Goal: Task Accomplishment & Management: Manage account settings

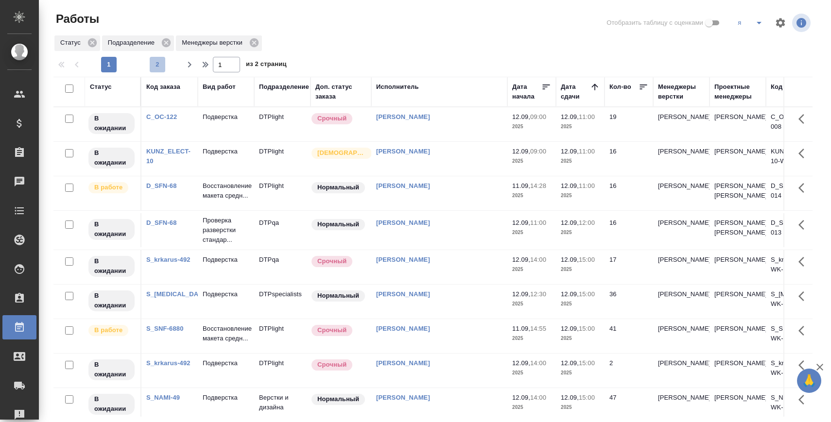
click at [154, 59] on button "2" at bounding box center [158, 65] width 16 height 16
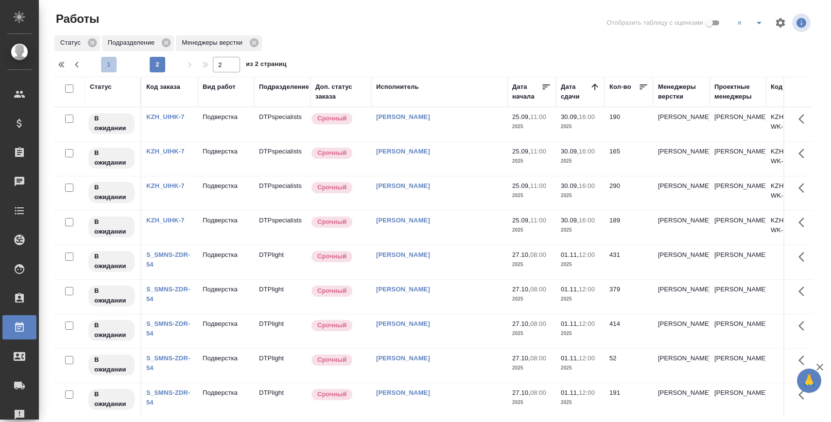
click at [105, 59] on button "1" at bounding box center [109, 65] width 16 height 16
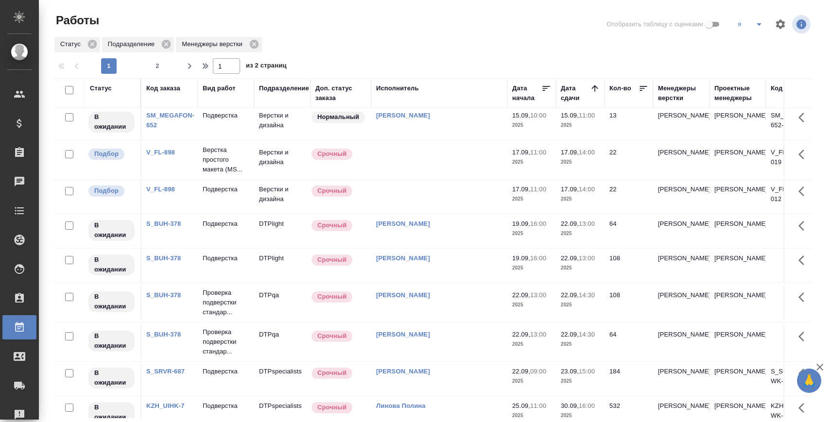
scroll to position [621, 0]
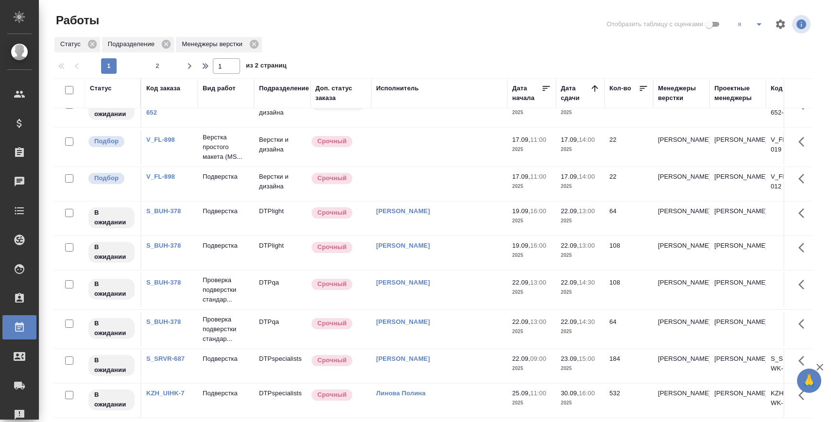
click at [171, 138] on link "V_FL-898" at bounding box center [160, 139] width 29 height 7
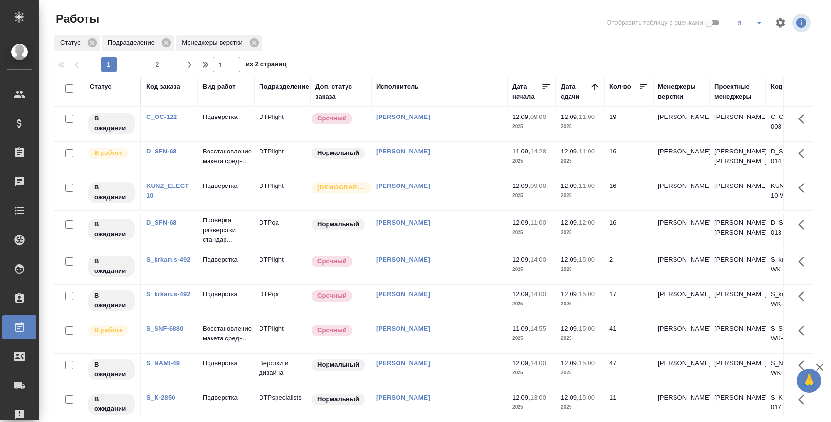
scroll to position [0, 0]
click at [163, 61] on span "2" at bounding box center [158, 66] width 16 height 10
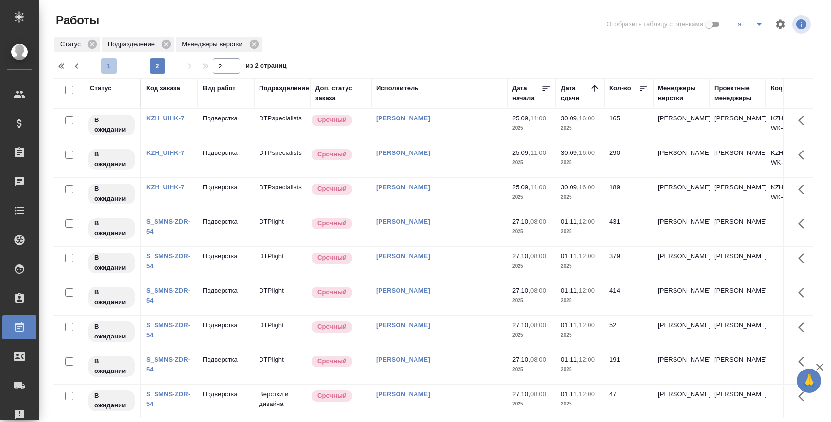
click at [109, 70] on span "1" at bounding box center [109, 66] width 16 height 10
type input "1"
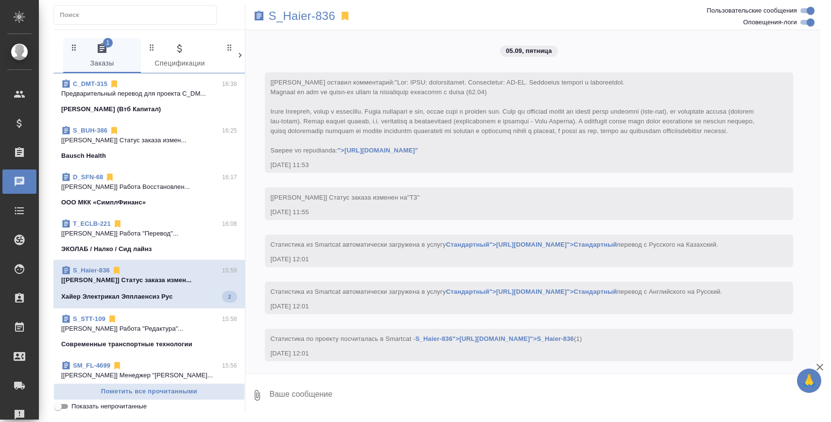
scroll to position [8115, 0]
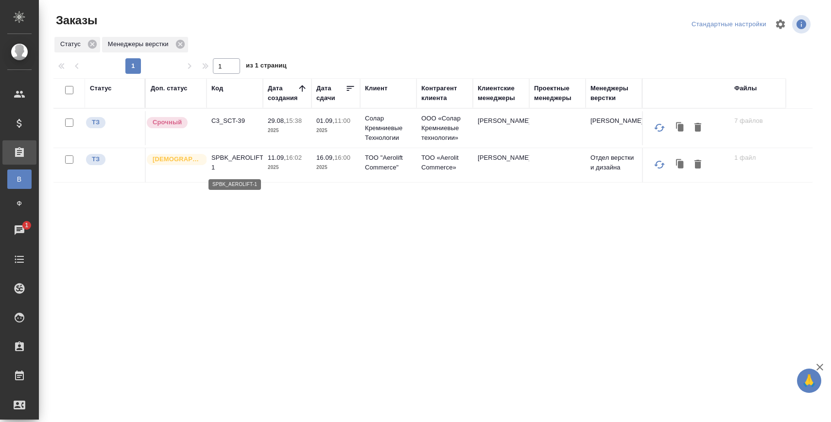
click at [242, 158] on p "SPBK_AEROLIFT-1" at bounding box center [234, 162] width 47 height 19
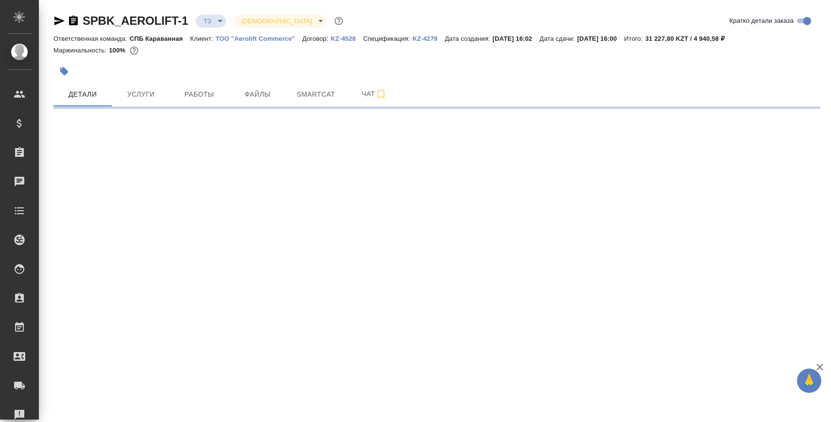
select select "RU"
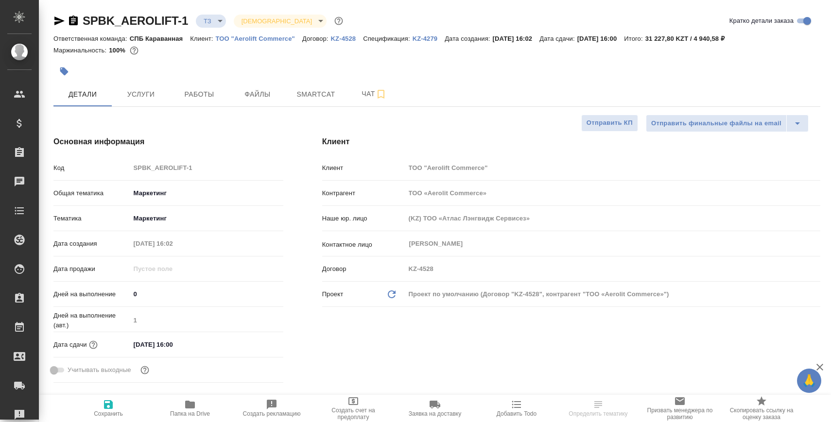
type textarea "x"
click at [358, 85] on button "Чат" at bounding box center [374, 94] width 58 height 24
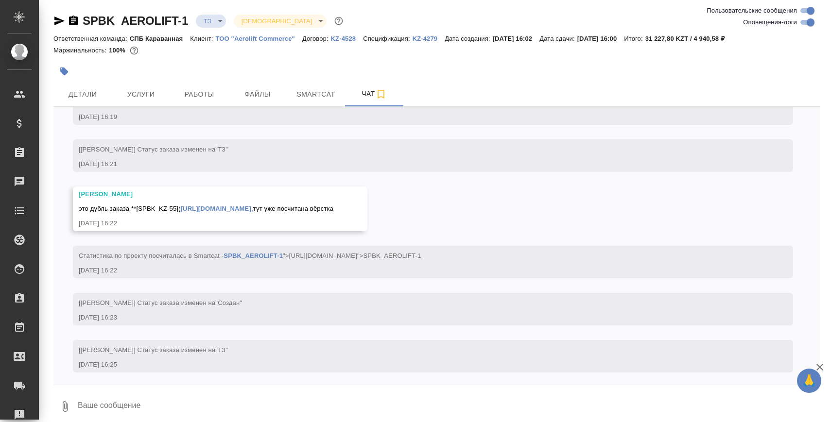
scroll to position [908, 0]
click at [87, 95] on span "Детали" at bounding box center [82, 94] width 47 height 12
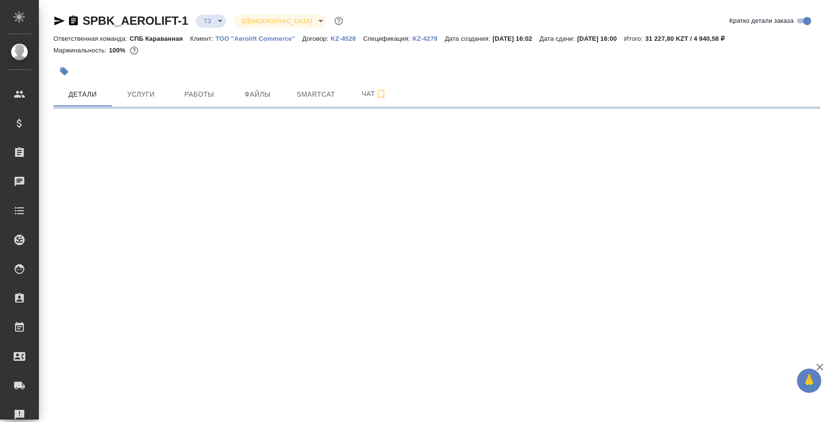
select select "RU"
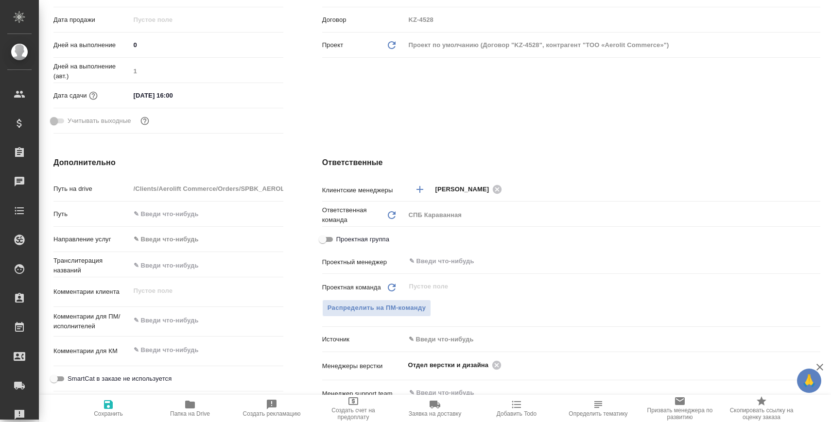
scroll to position [255, 0]
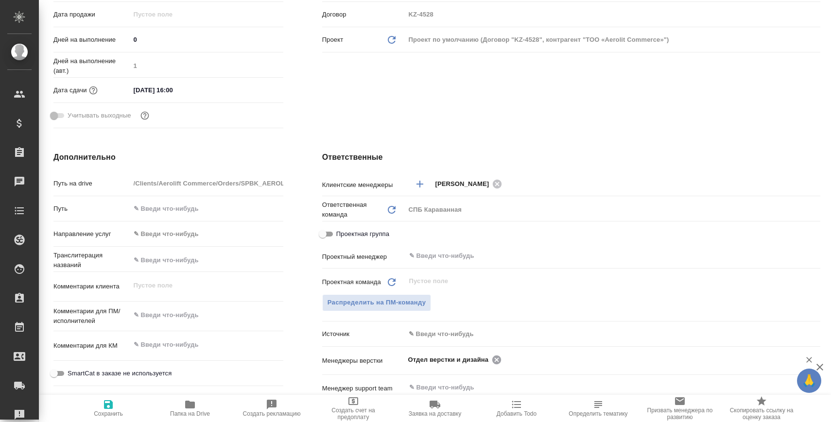
click at [500, 357] on icon at bounding box center [497, 359] width 9 height 9
type textarea "x"
click at [500, 357] on input "text" at bounding box center [596, 360] width 377 height 12
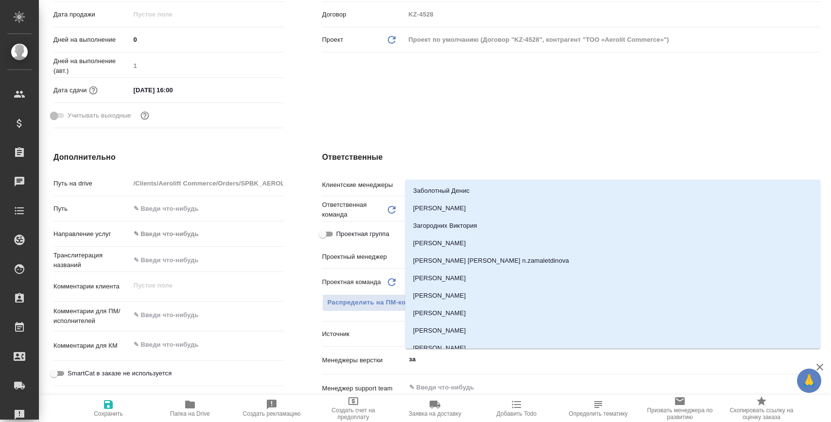
type input "заб"
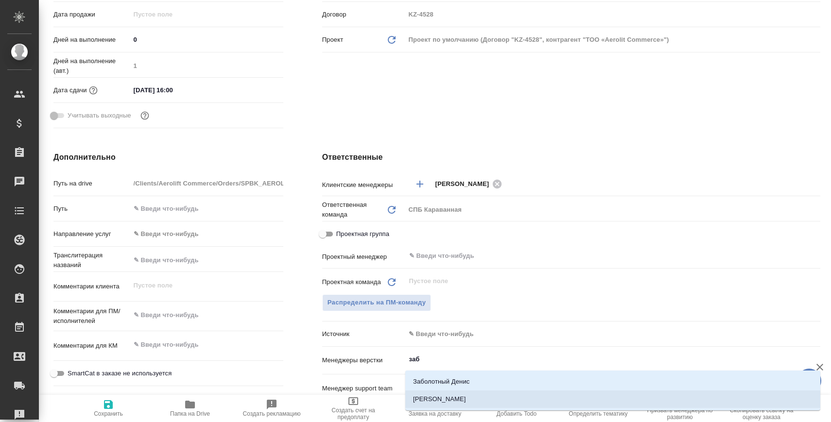
click at [491, 398] on li "[PERSON_NAME]" at bounding box center [612, 400] width 415 height 18
type textarea "x"
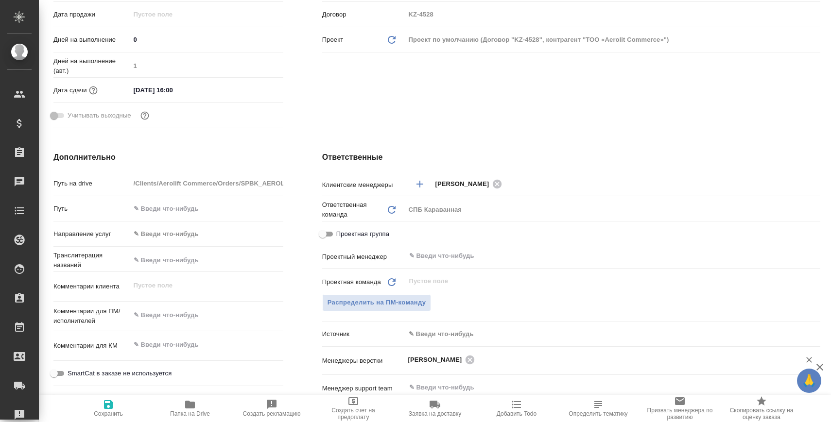
click at [130, 407] on span "Сохранить" at bounding box center [108, 408] width 70 height 18
type textarea "x"
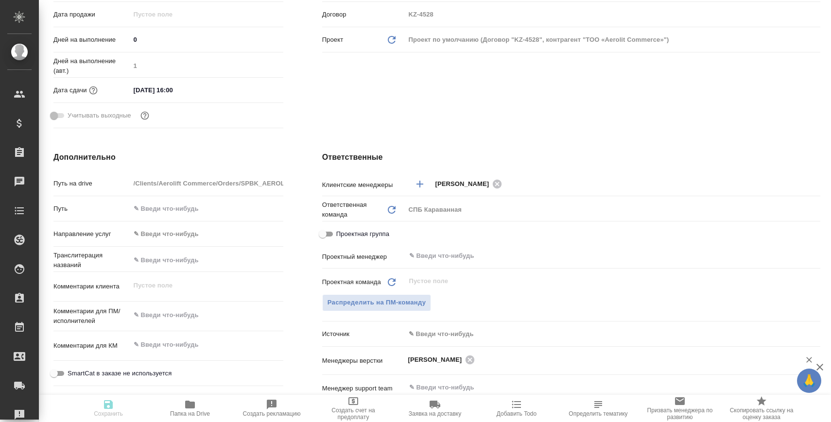
type textarea "x"
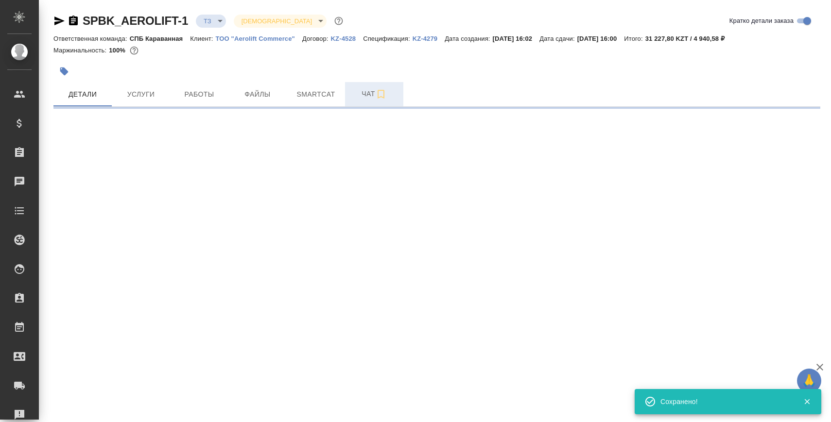
select select "RU"
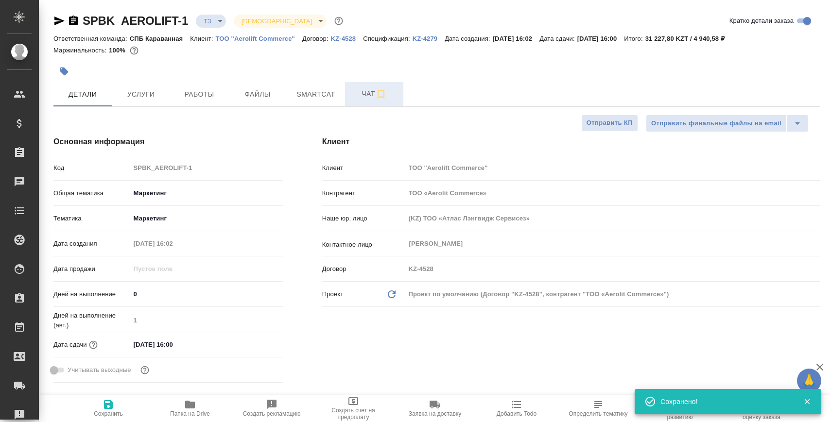
type textarea "x"
click at [359, 92] on span "Чат" at bounding box center [374, 94] width 47 height 12
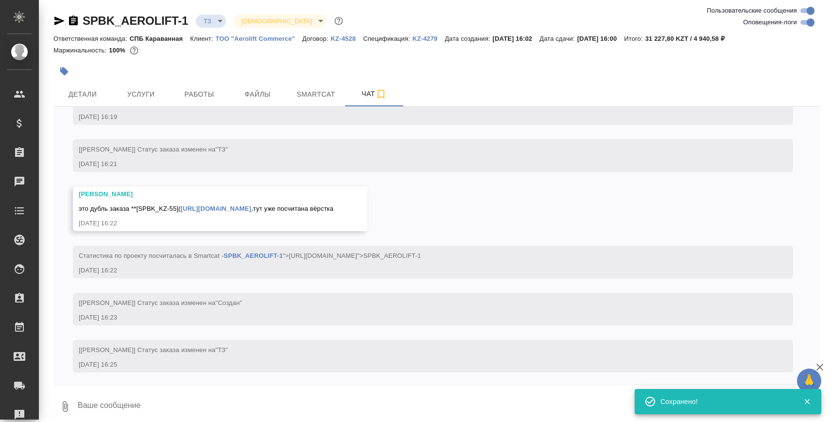
scroll to position [908, 0]
click at [239, 208] on link "[URL][DOMAIN_NAME]," at bounding box center [217, 206] width 72 height 7
click at [77, 94] on span "Детали" at bounding box center [82, 94] width 47 height 12
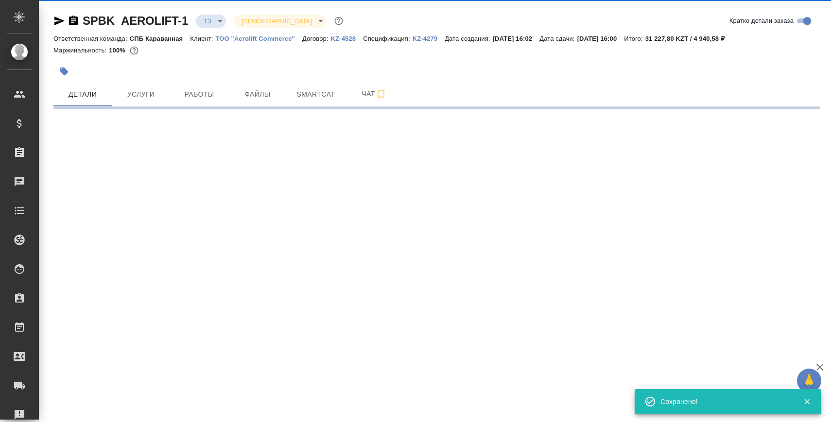
select select "RU"
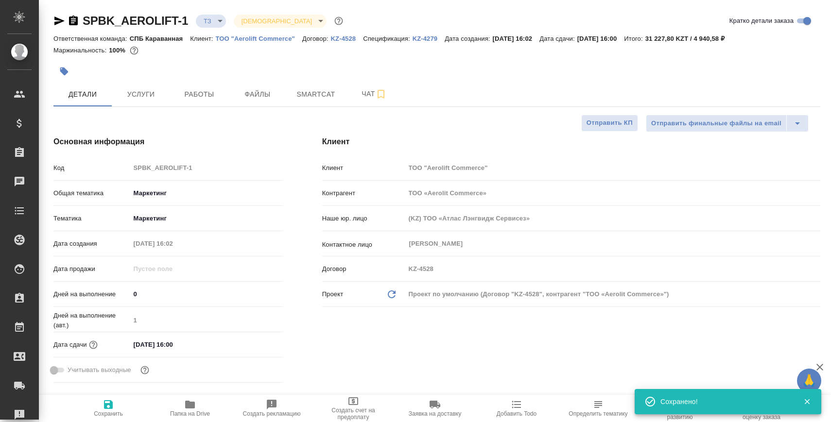
type textarea "x"
click at [201, 405] on span "Папка на Drive" at bounding box center [190, 408] width 70 height 18
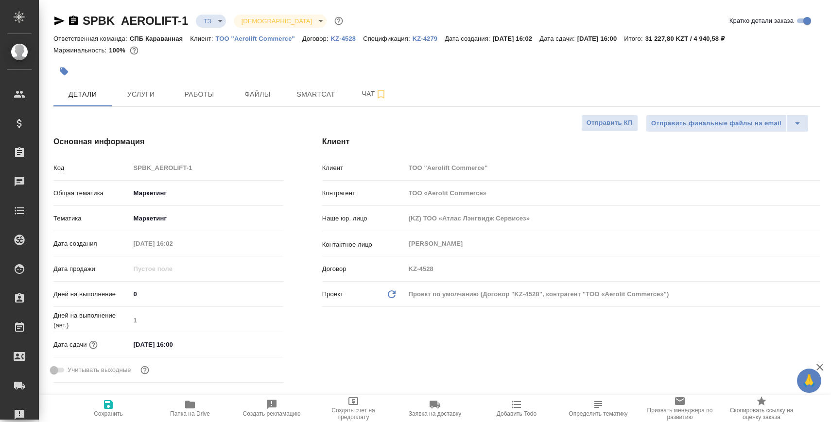
type textarea "x"
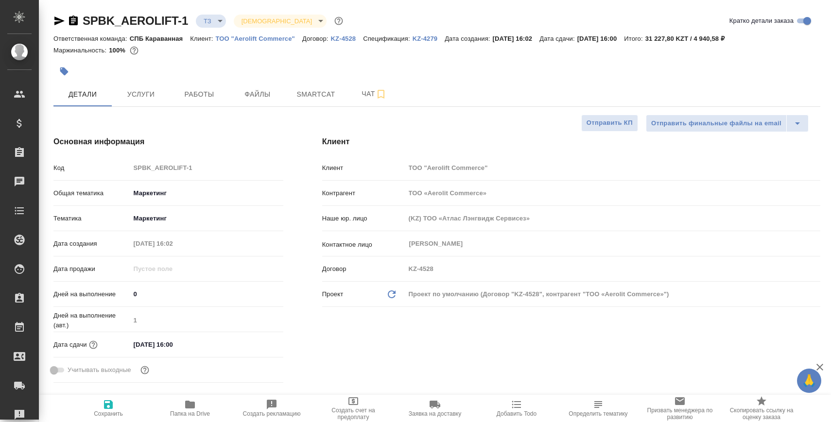
type textarea "x"
click at [356, 77] on div at bounding box center [308, 71] width 511 height 21
click at [356, 87] on button "Чат" at bounding box center [374, 94] width 58 height 24
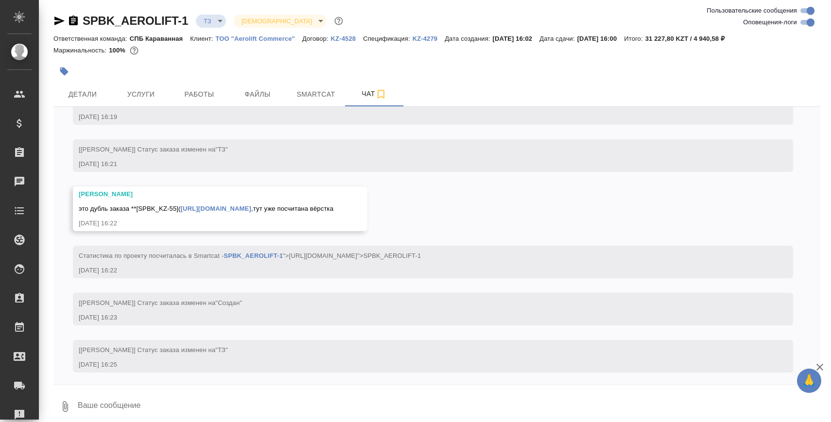
click at [287, 398] on textarea at bounding box center [449, 406] width 744 height 33
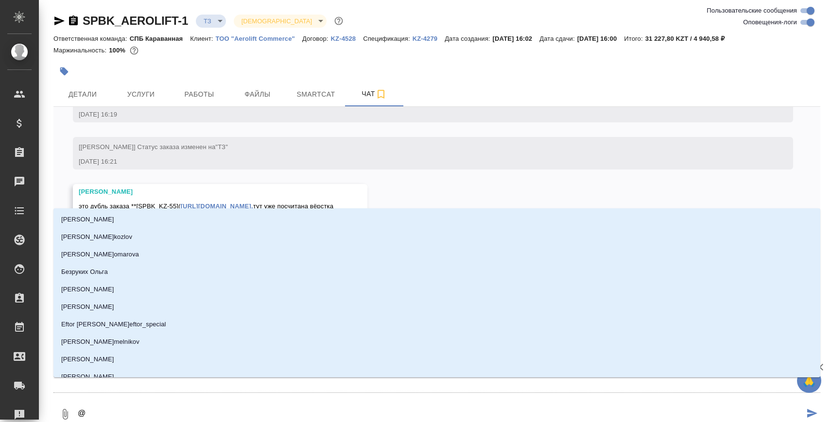
type textarea "@И"
type input "И"
type textarea "@Ив"
type input "Ив"
type textarea "@Ива"
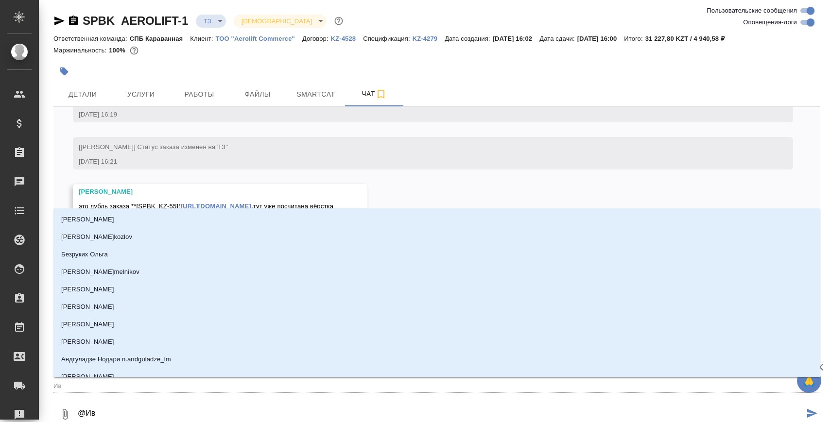
type input "Ива"
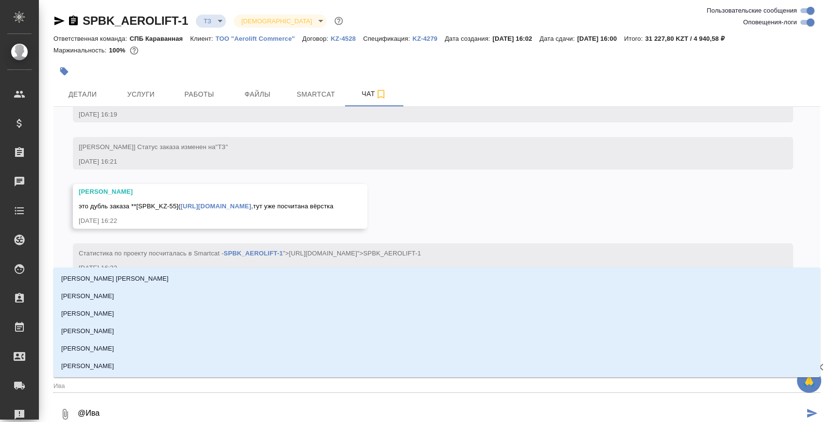
type textarea "@Иван"
type input "Иван"
type textarea "@Ивано"
type input "Ивано"
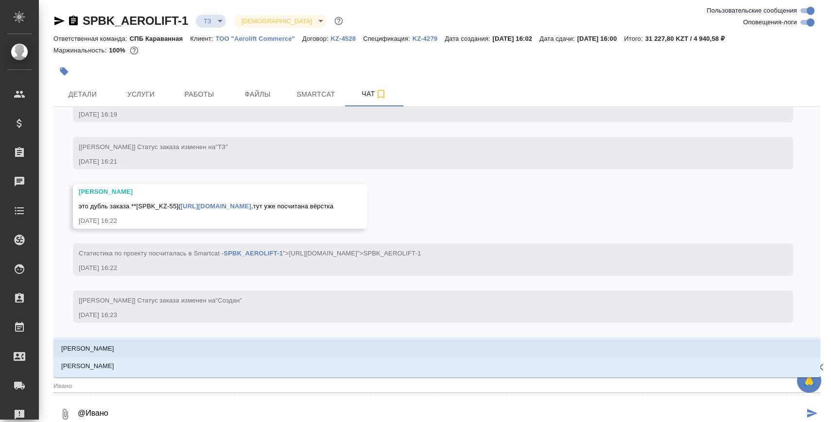
click at [197, 345] on li "Иванова Арина" at bounding box center [436, 349] width 767 height 18
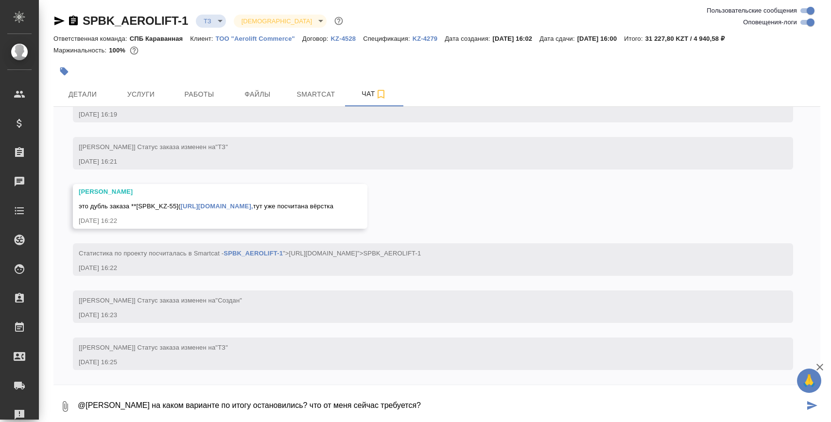
type textarea "@Иванова Арина на каком варианте по итогу остановились? что от меня сейчас треб…"
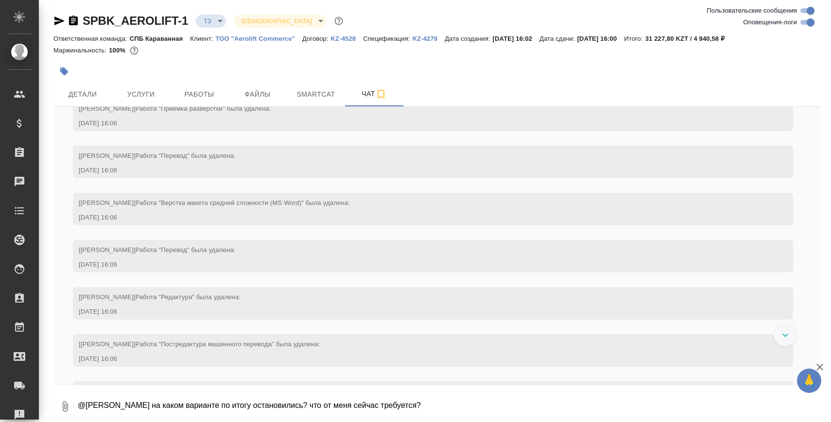
scroll to position [36, 0]
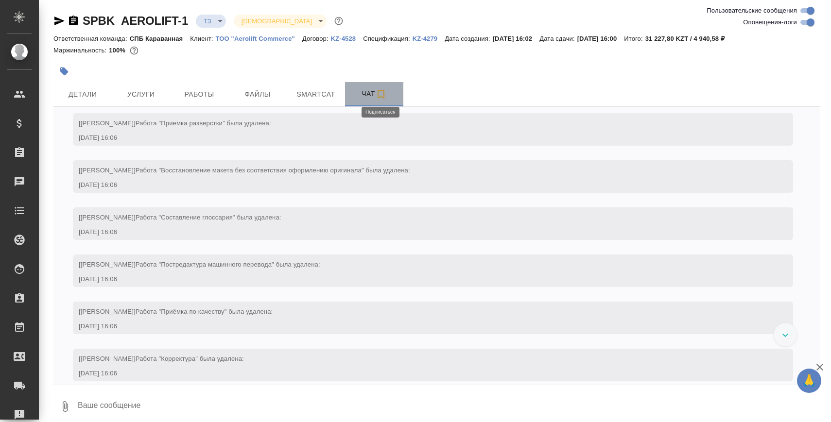
click at [379, 93] on icon "button" at bounding box center [381, 94] width 12 height 12
click at [75, 20] on icon "button" at bounding box center [74, 21] width 12 height 12
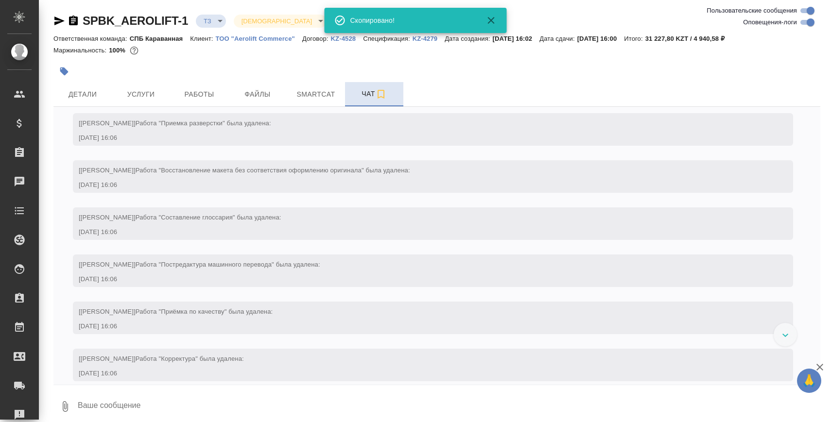
click at [389, 98] on span "Чат" at bounding box center [374, 94] width 47 height 12
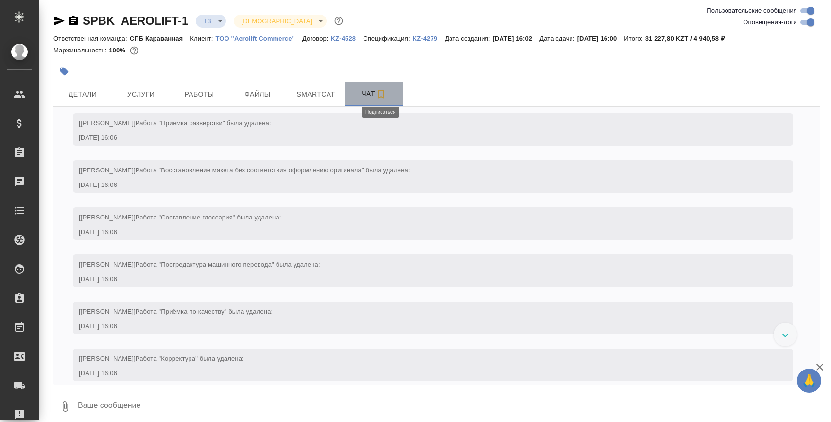
click at [382, 97] on icon "button" at bounding box center [381, 94] width 7 height 9
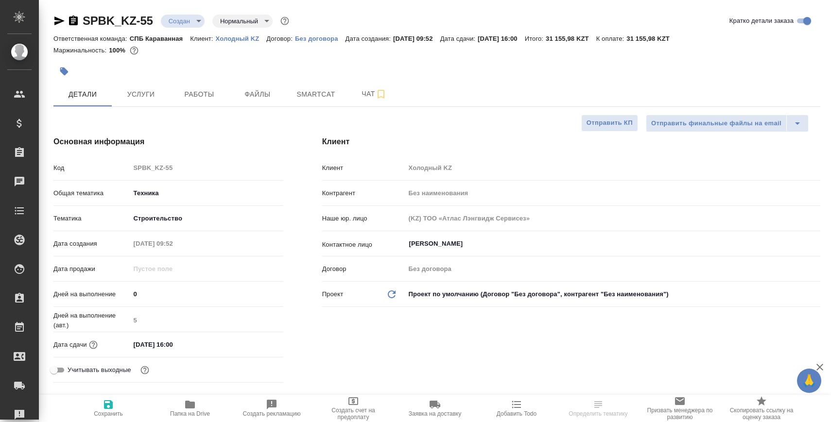
select select "RU"
click at [352, 99] on span "Чат" at bounding box center [374, 94] width 47 height 12
type textarea "x"
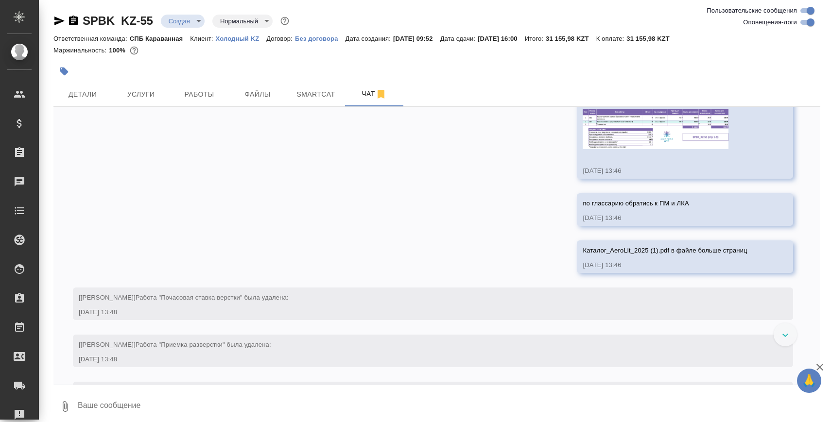
scroll to position [2026, 0]
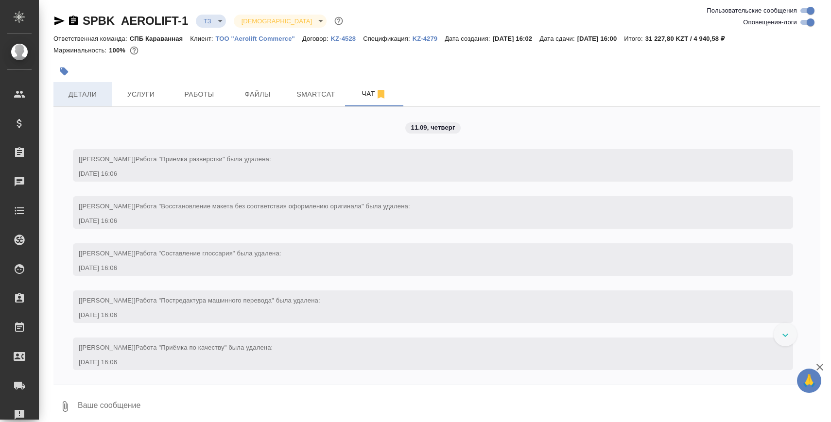
click at [89, 91] on span "Детали" at bounding box center [82, 94] width 47 height 12
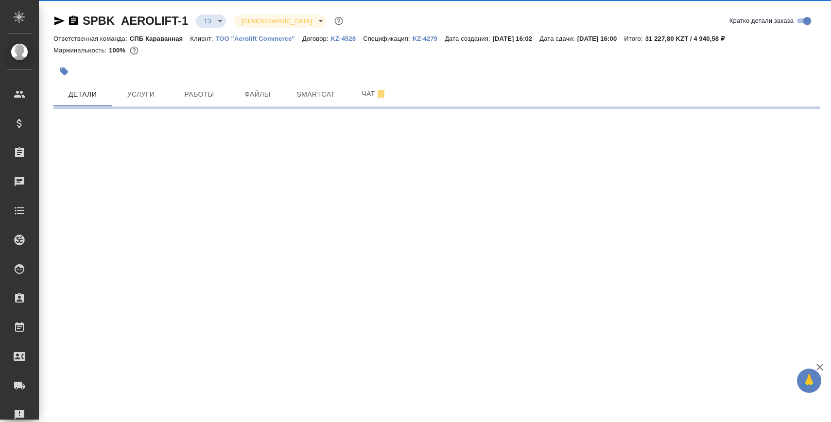
select select "RU"
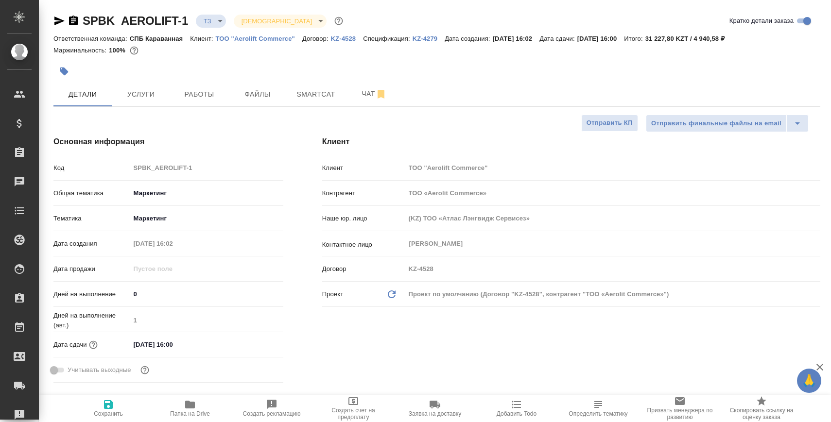
type textarea "x"
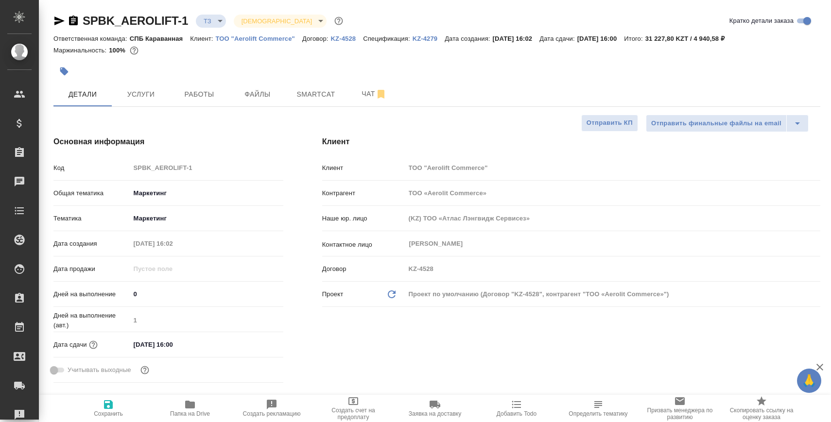
type textarea "x"
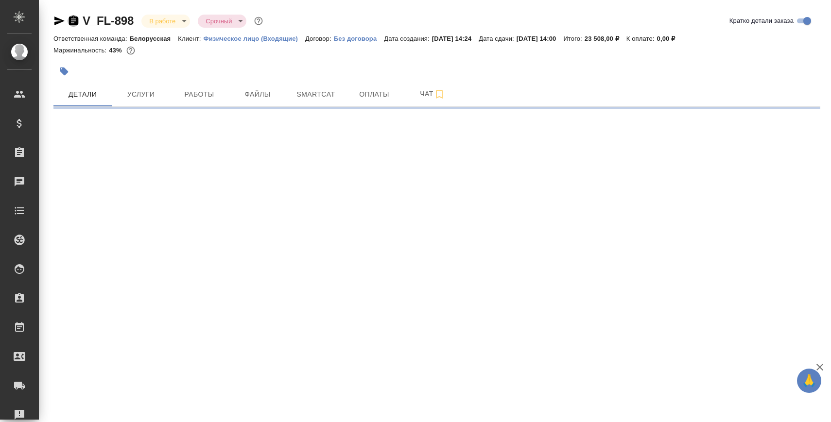
click at [68, 20] on icon "button" at bounding box center [74, 21] width 12 height 12
select select "RU"
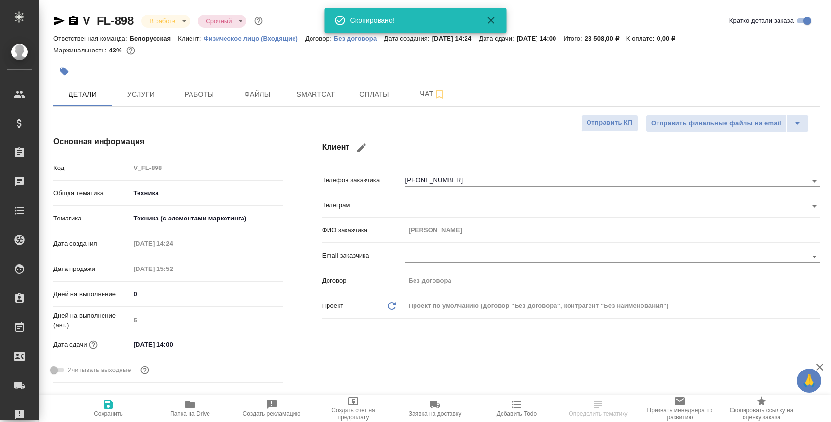
type textarea "x"
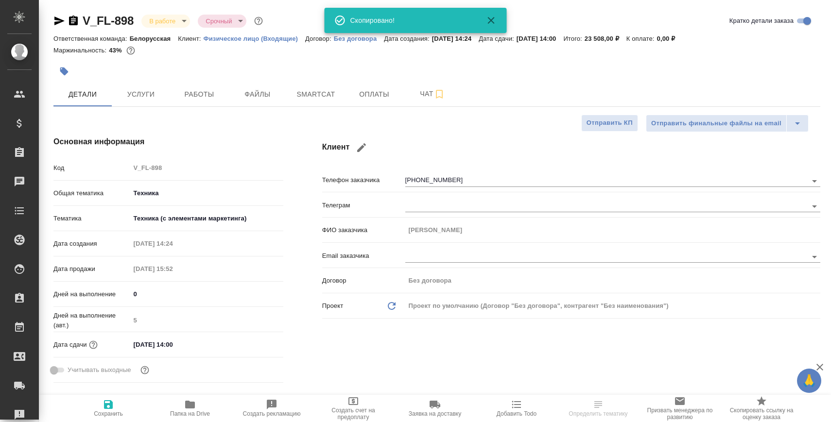
type textarea "x"
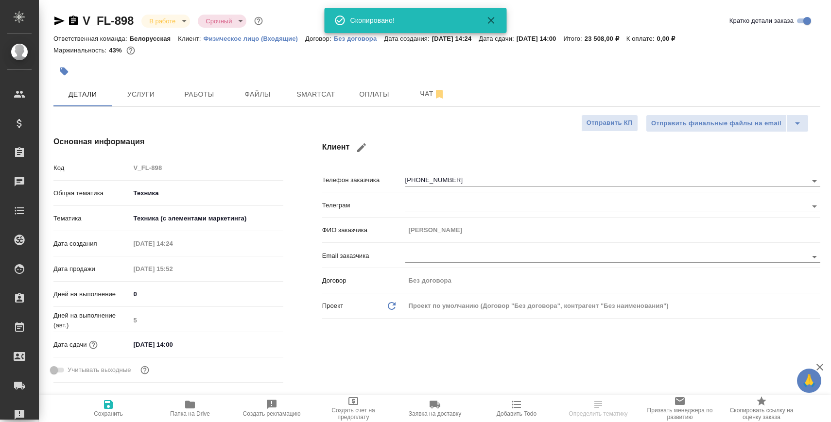
type textarea "x"
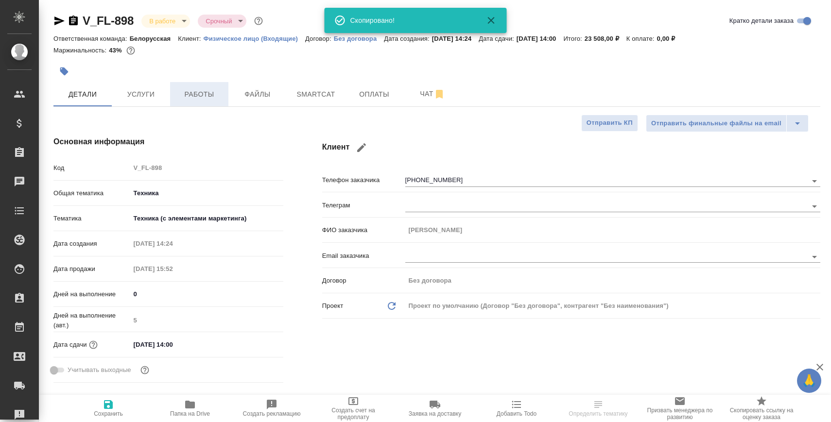
click at [205, 99] on span "Работы" at bounding box center [199, 94] width 47 height 12
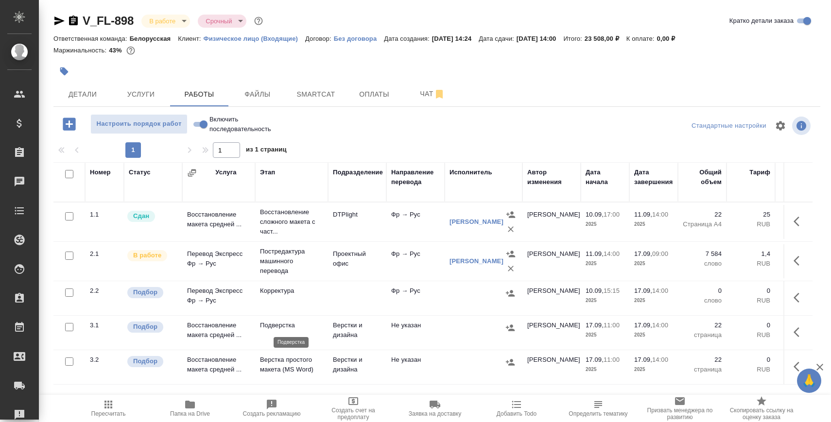
click at [276, 330] on p "Подверстка" at bounding box center [291, 326] width 63 height 10
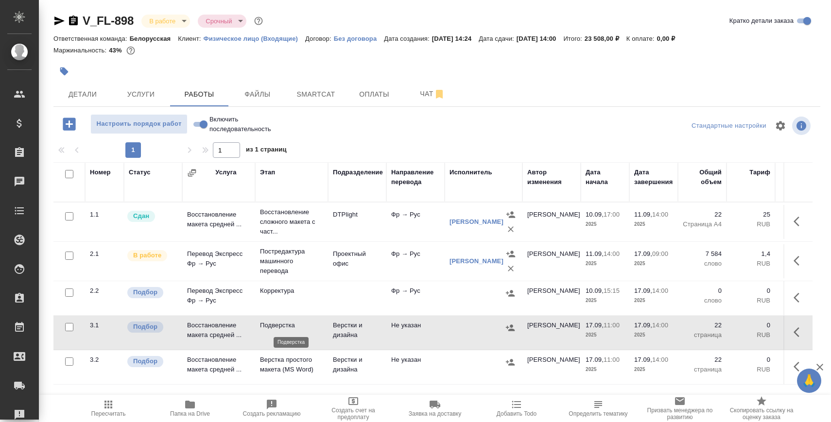
click at [276, 330] on p "Подверстка" at bounding box center [291, 326] width 63 height 10
click at [83, 91] on span "Детали" at bounding box center [82, 94] width 47 height 12
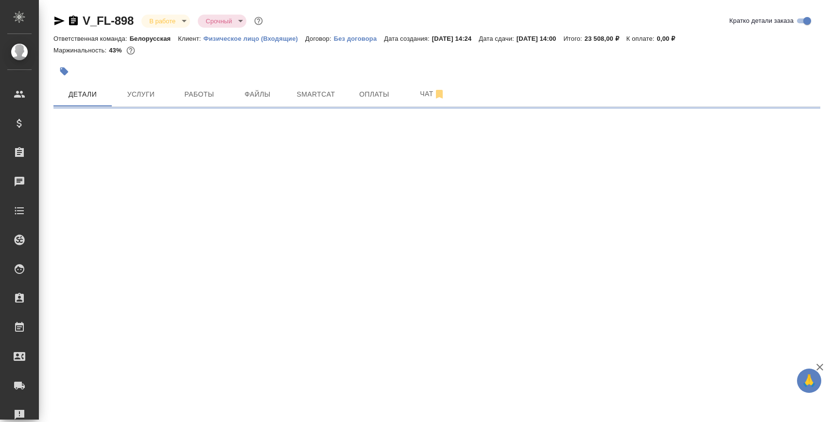
select select "RU"
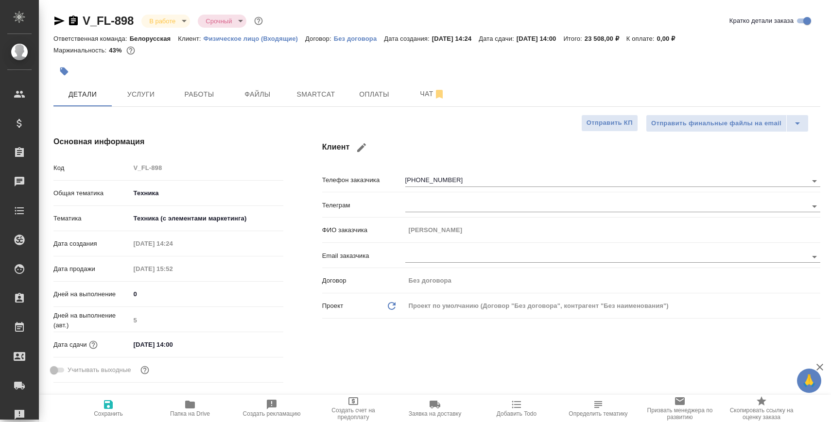
type textarea "x"
click at [196, 80] on div at bounding box center [308, 71] width 511 height 21
click at [195, 85] on button "Работы" at bounding box center [199, 94] width 58 height 24
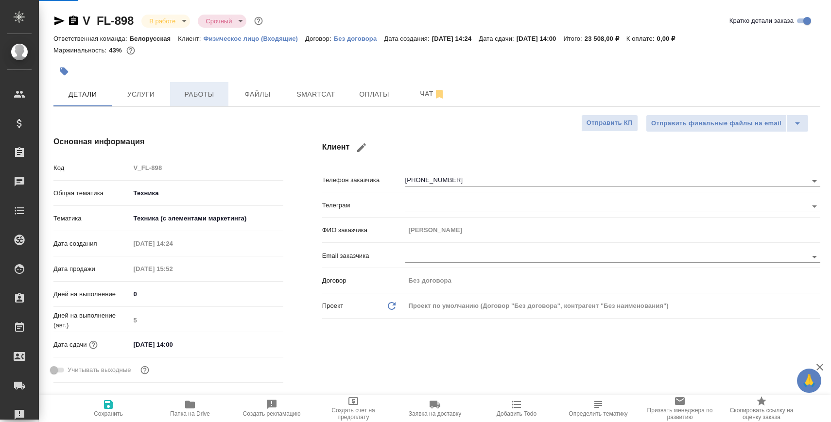
click at [196, 96] on span "Работы" at bounding box center [199, 94] width 47 height 12
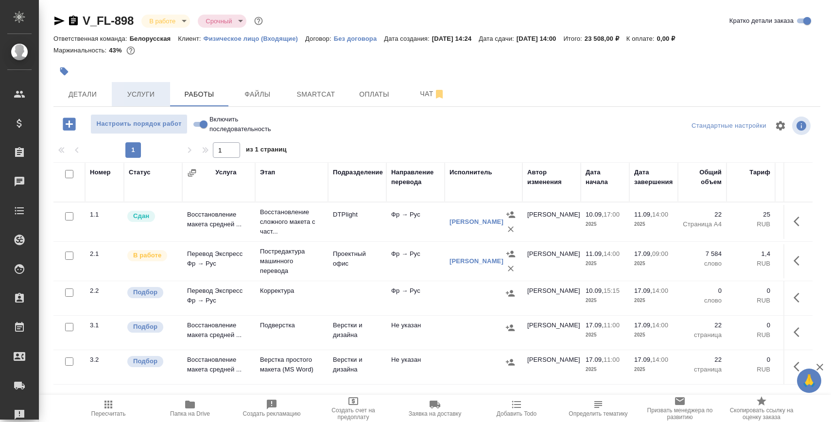
click at [132, 88] on span "Услуги" at bounding box center [141, 94] width 47 height 12
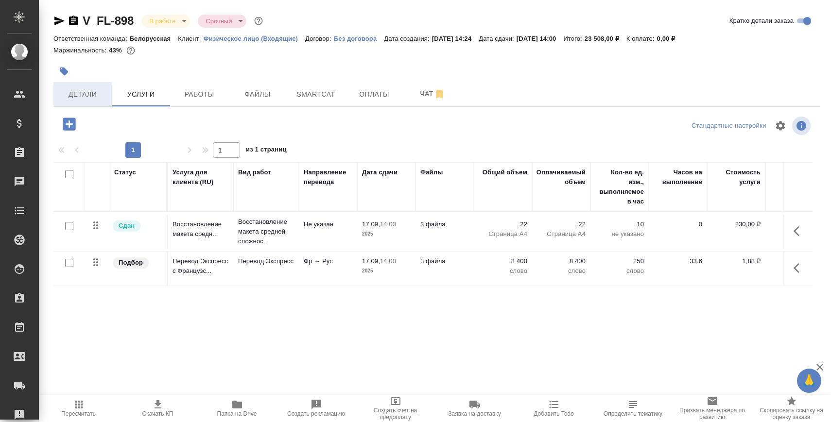
click at [75, 90] on span "Детали" at bounding box center [82, 94] width 47 height 12
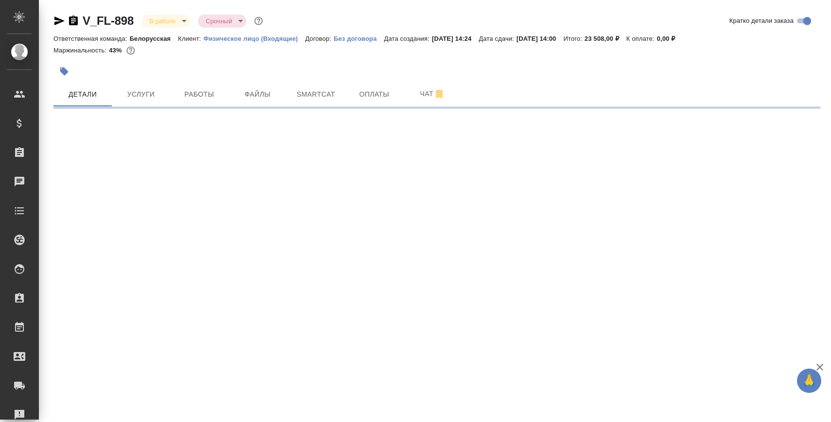
select select "RU"
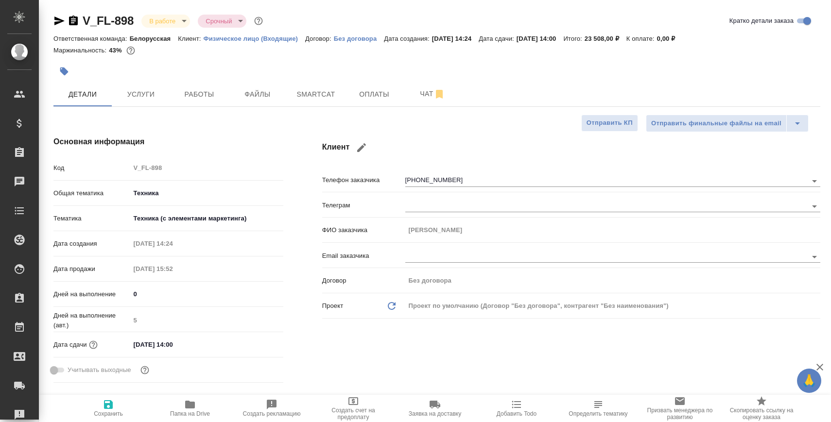
type textarea "x"
click at [415, 90] on span "Чат" at bounding box center [432, 94] width 47 height 12
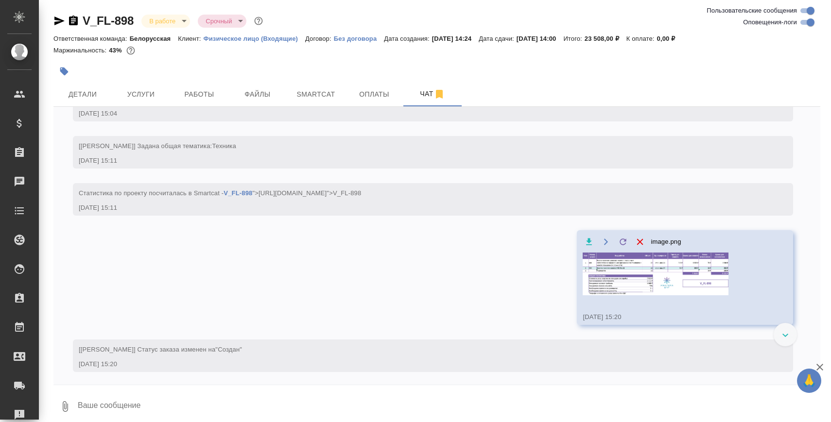
click at [204, 388] on div at bounding box center [436, 388] width 767 height 5
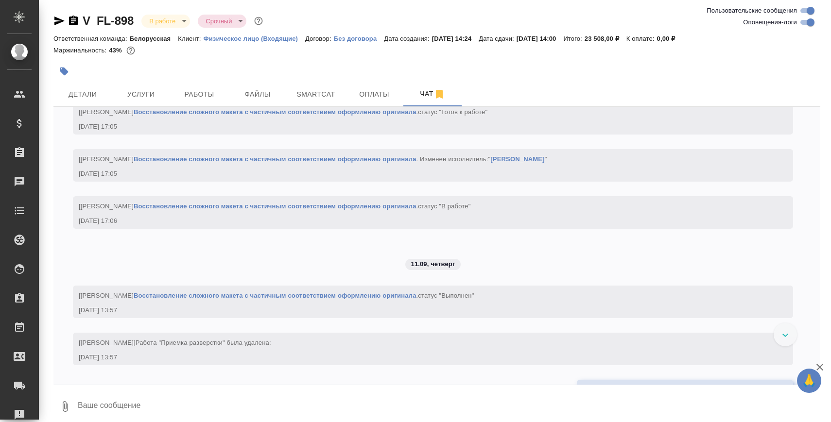
click at [190, 409] on textarea at bounding box center [449, 406] width 744 height 33
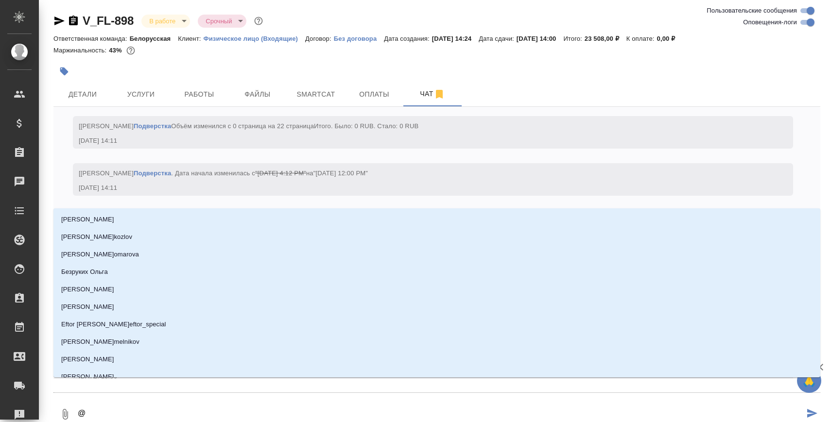
scroll to position [2725, 0]
type textarea "@С"
type input "С"
type textarea "@Се"
type input "Се"
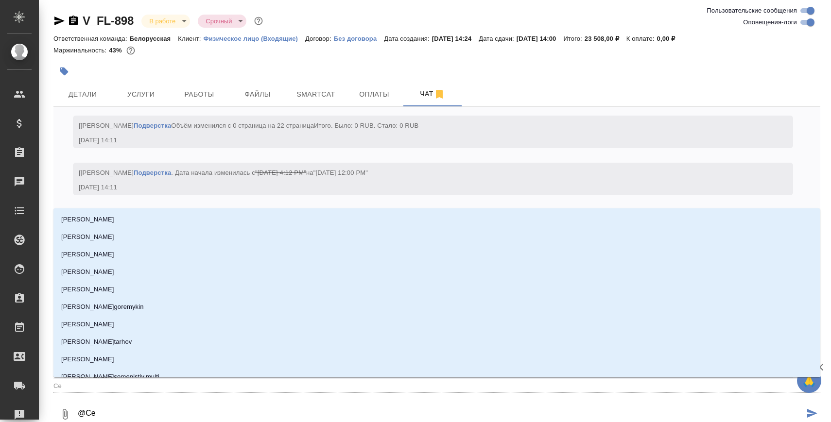
type textarea "@Сер"
type input "Сер"
type textarea "@Серг"
type input "Серг"
type textarea "@Серге"
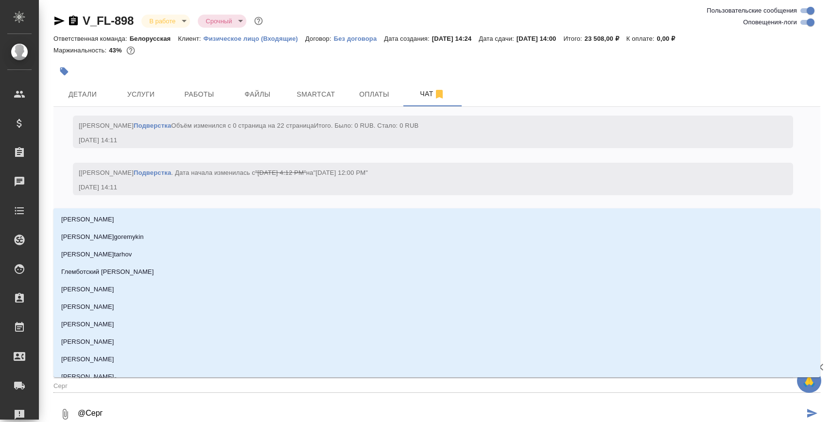
type input "Серге"
type textarea "@Сергее"
type input "Сергее"
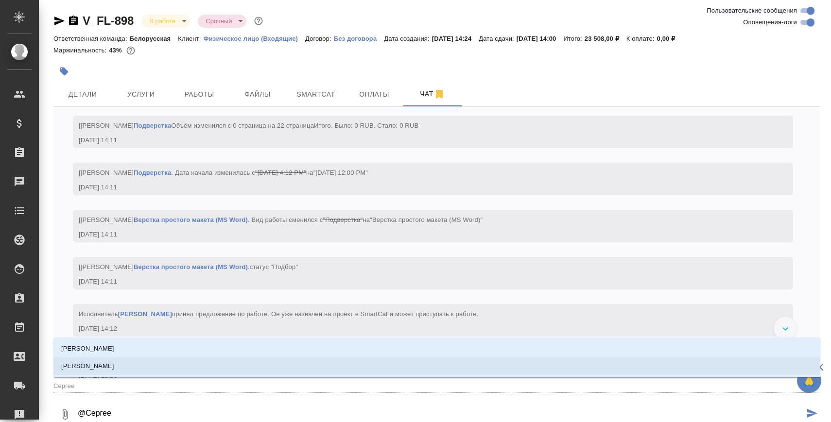
click at [159, 369] on li "[PERSON_NAME]" at bounding box center [436, 367] width 767 height 18
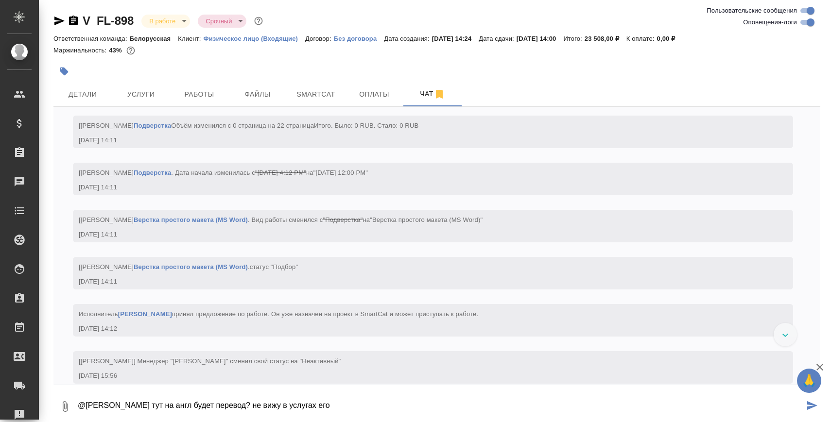
type textarea "@Сергеева Анастасия тут на англ будет перевод? не вижу в услугах его"
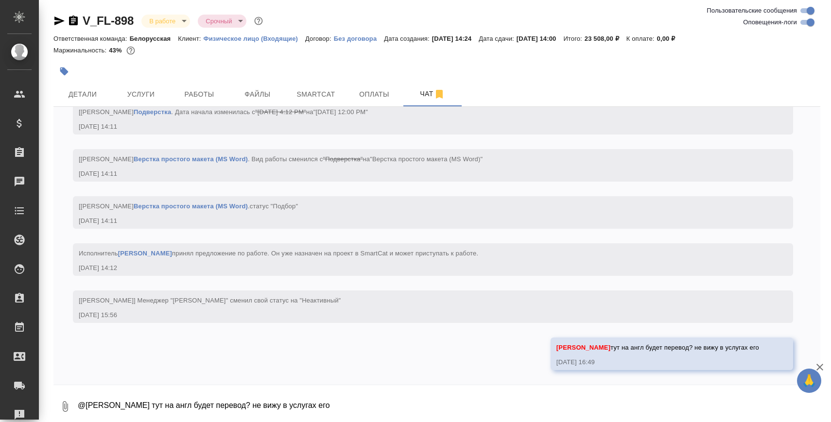
scroll to position [2815, 0]
click at [190, 93] on span "Работы" at bounding box center [199, 94] width 47 height 12
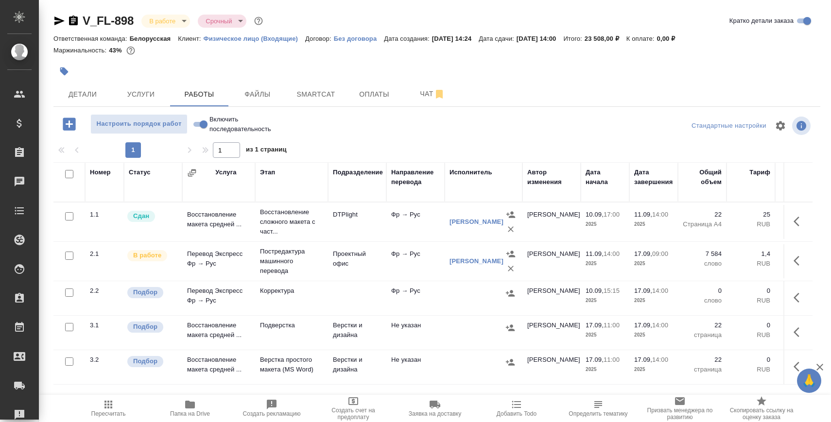
scroll to position [56, 0]
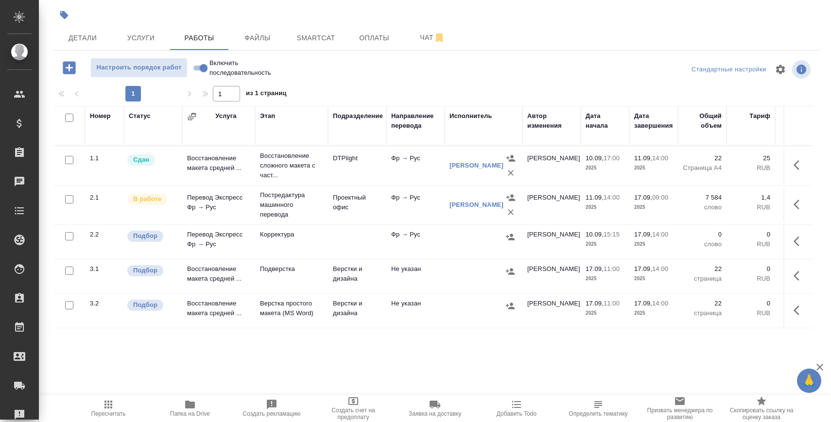
click at [282, 263] on td "Подверстка" at bounding box center [291, 277] width 73 height 34
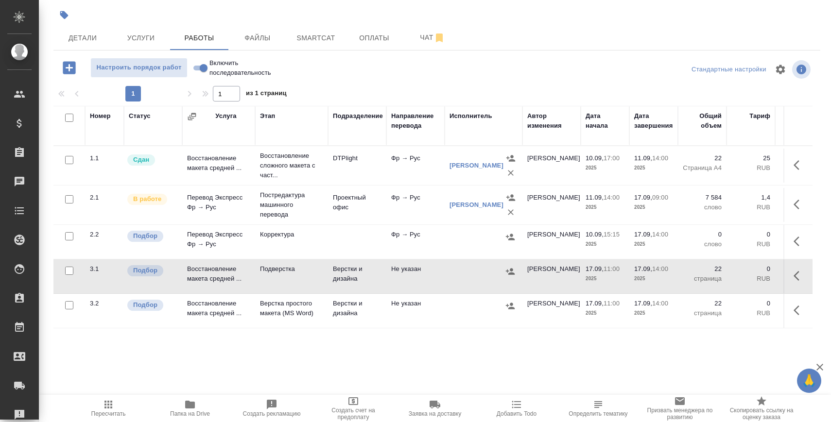
click at [282, 263] on td "Подверстка" at bounding box center [291, 277] width 73 height 34
click at [795, 310] on icon "button" at bounding box center [797, 311] width 6 height 10
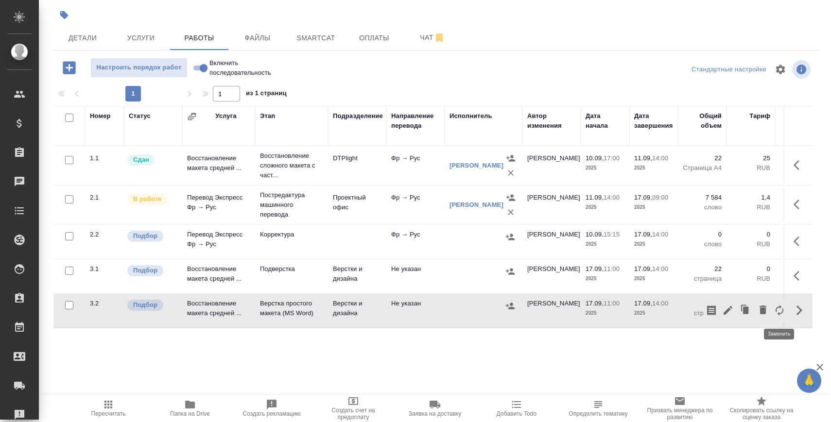
click at [761, 314] on icon "button" at bounding box center [763, 310] width 7 height 9
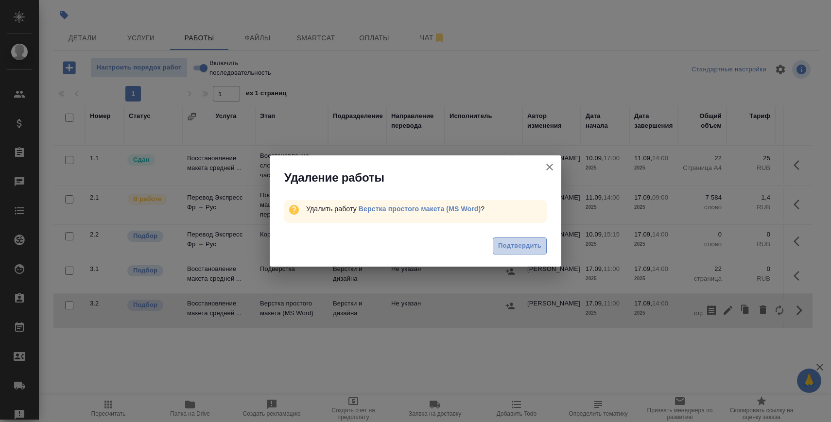
click at [527, 251] on span "Подтвердить" at bounding box center [519, 246] width 43 height 11
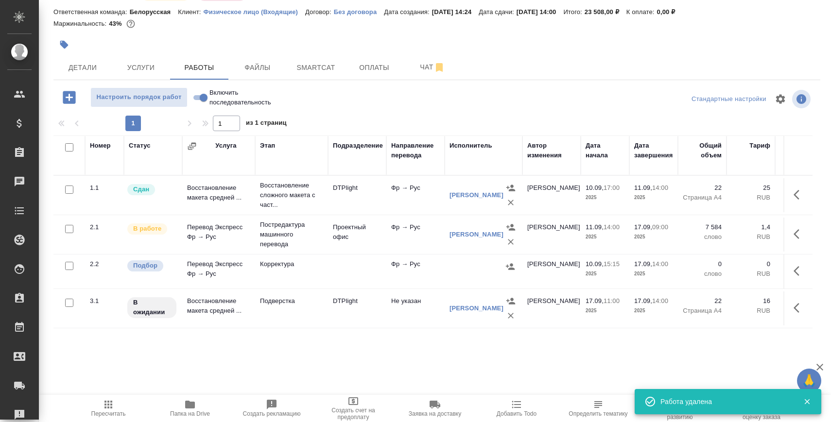
scroll to position [0, 0]
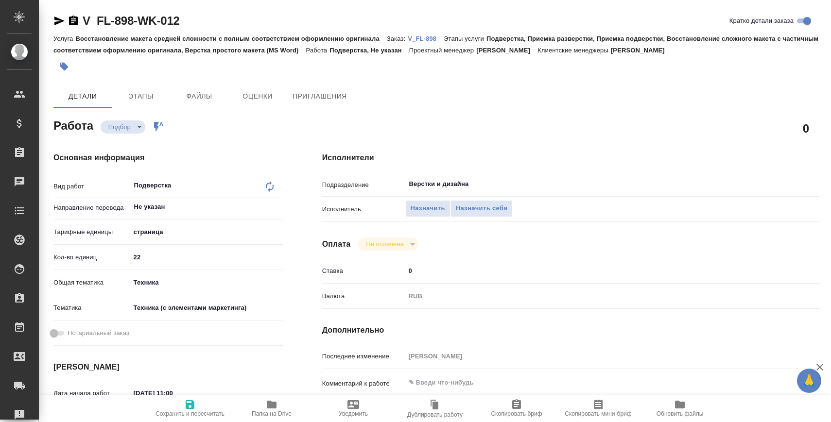
type textarea "x"
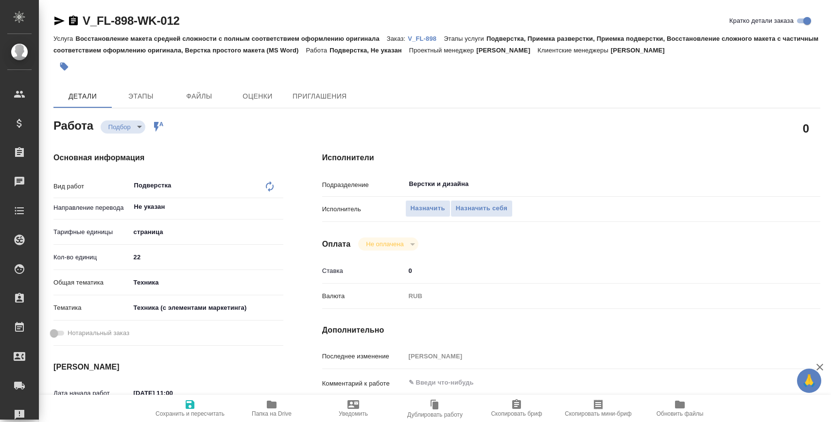
type textarea "x"
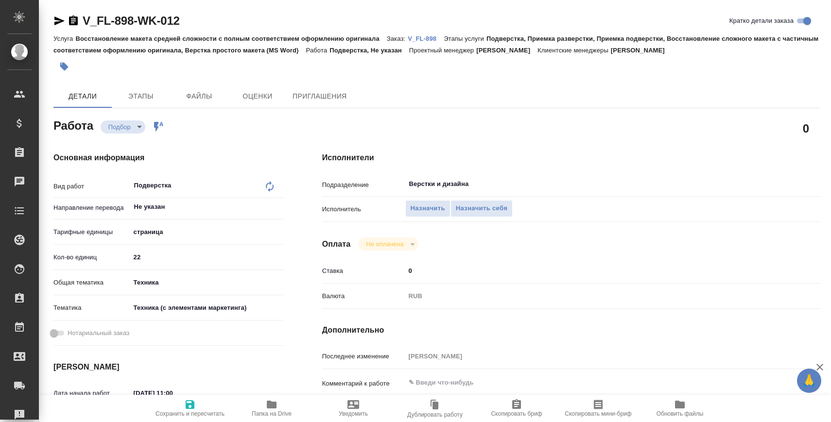
type textarea "x"
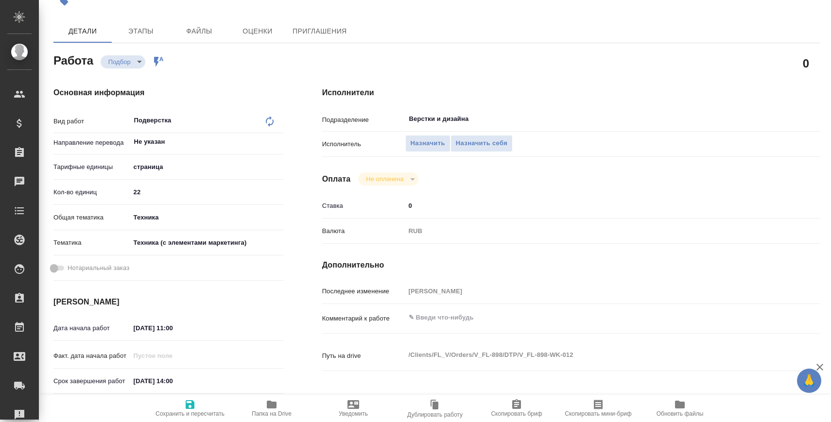
scroll to position [88, 0]
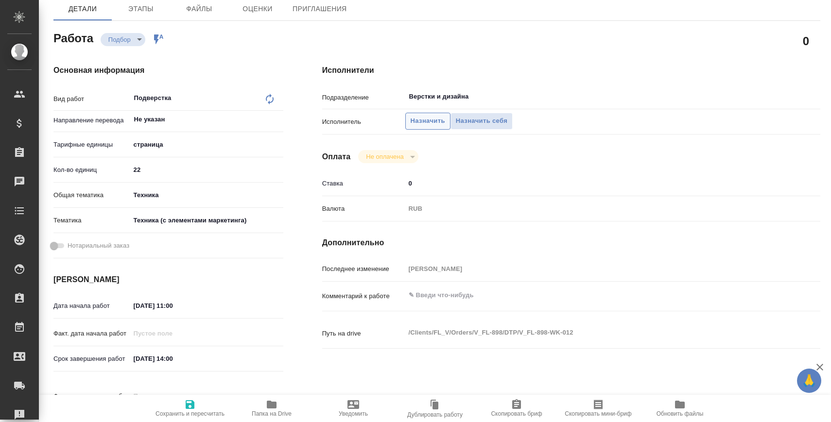
type textarea "x"
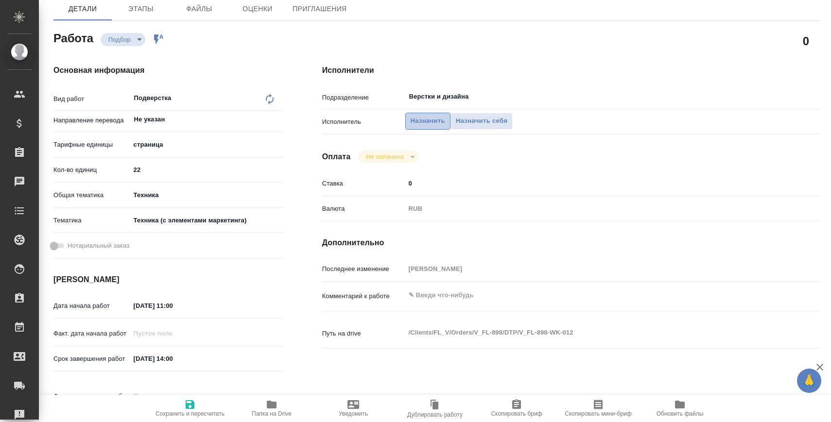
click at [416, 123] on span "Назначить" at bounding box center [428, 121] width 35 height 11
type textarea "x"
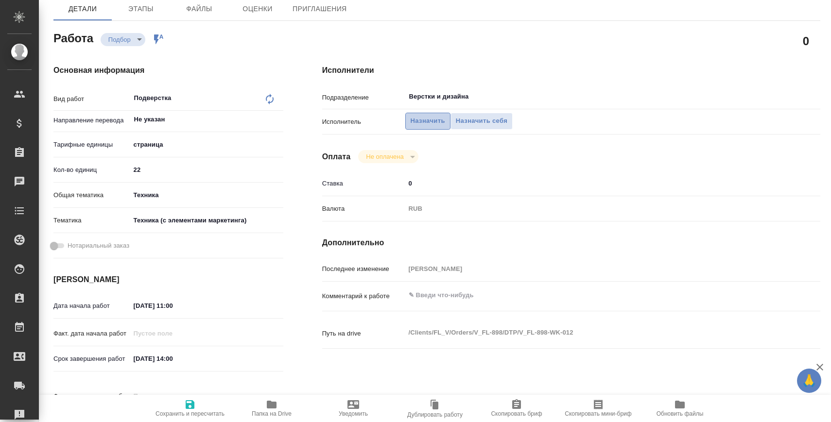
type textarea "x"
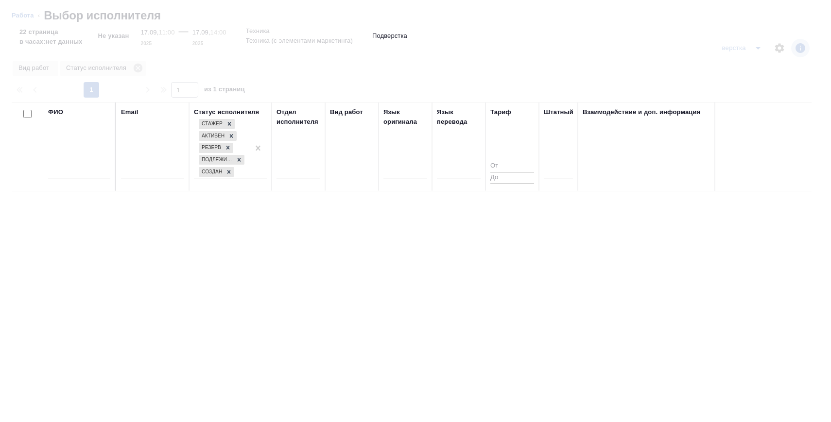
click at [78, 166] on div at bounding box center [79, 174] width 62 height 24
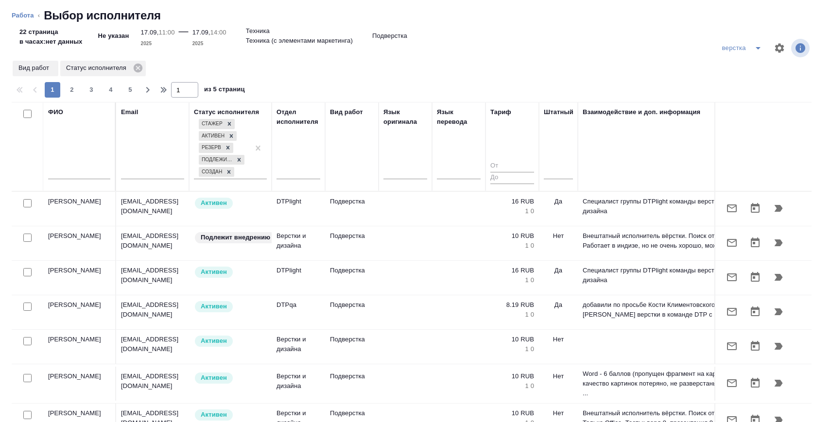
click at [78, 174] on input "text" at bounding box center [79, 173] width 62 height 12
type textarea "x"
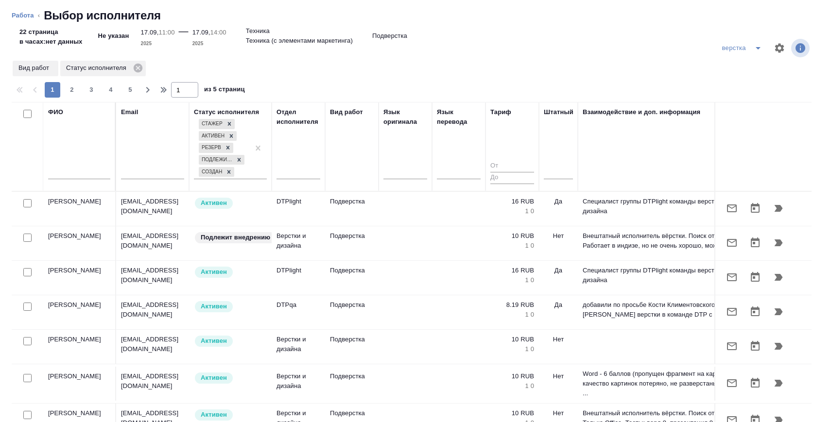
type textarea "x"
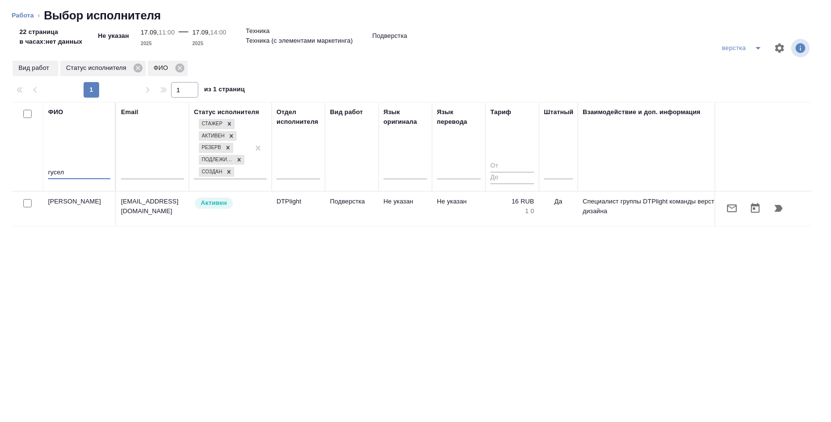
type input "гусел"
click at [782, 209] on icon "button" at bounding box center [779, 208] width 8 height 7
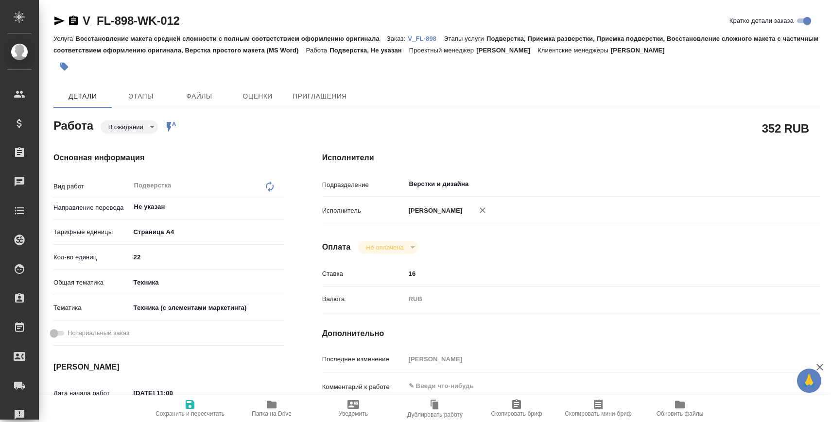
type textarea "x"
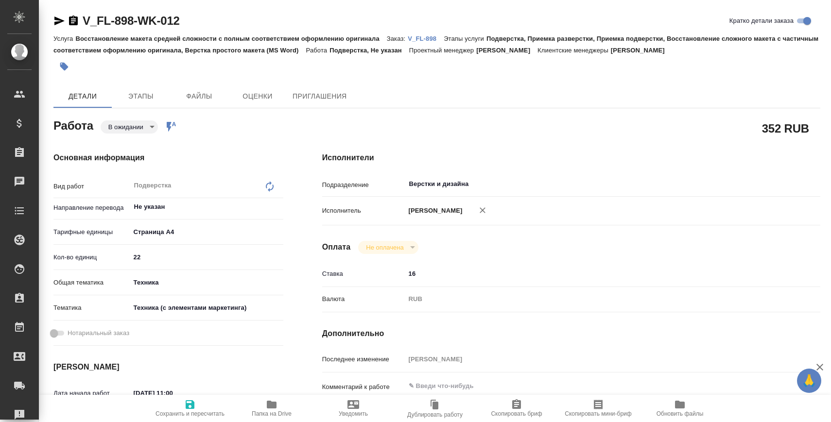
type textarea "x"
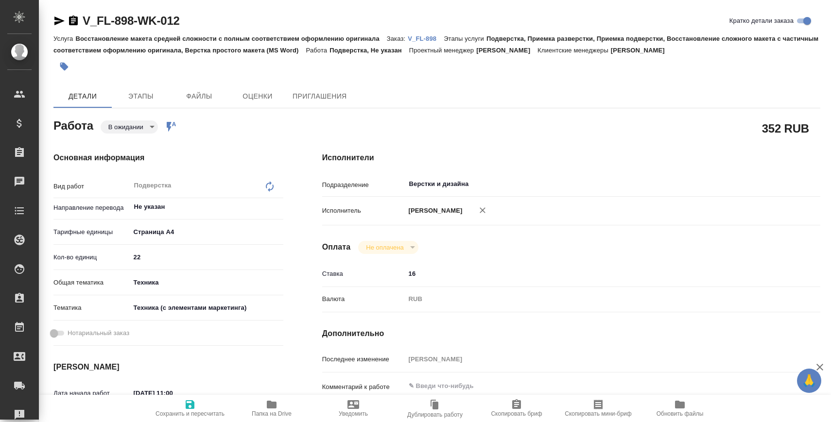
type textarea "x"
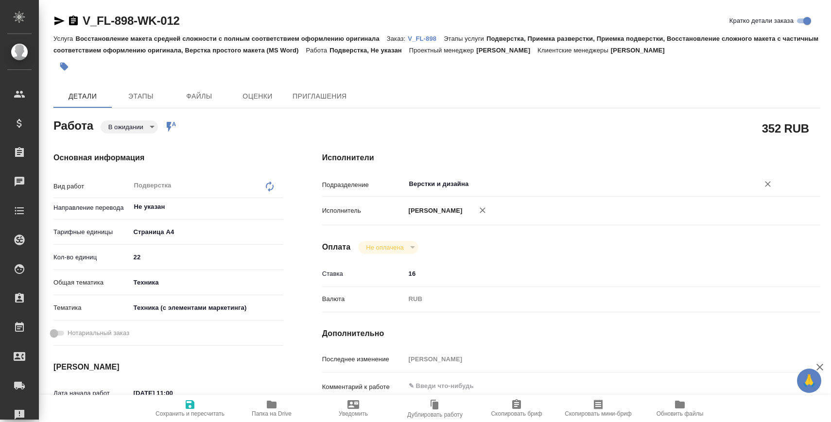
click at [427, 182] on input "Верстки и дизайна" at bounding box center [575, 184] width 335 height 12
type textarea "x"
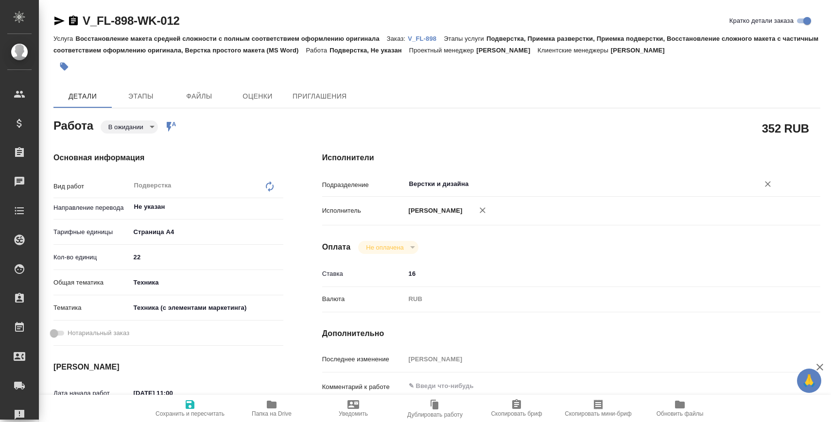
type textarea "x"
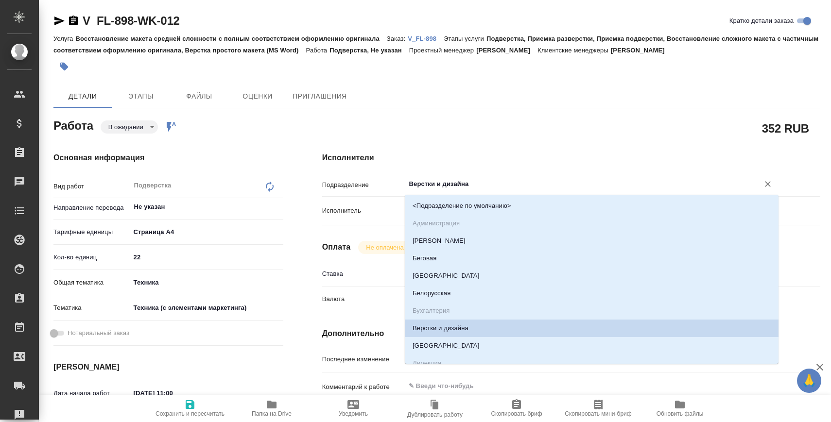
type textarea "x"
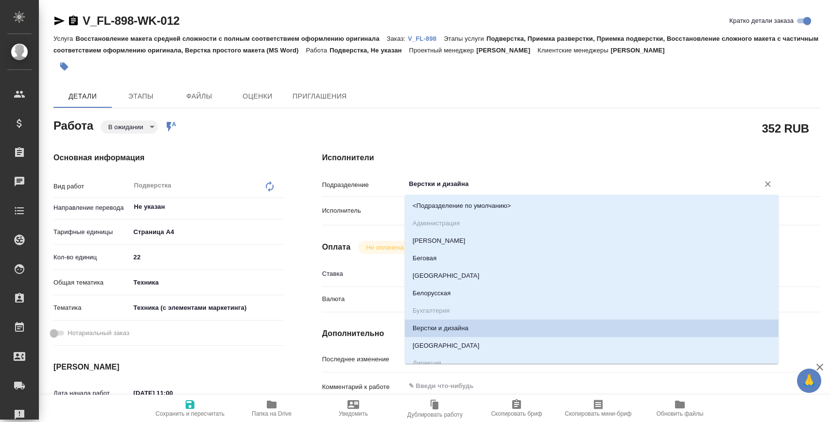
type input "D"
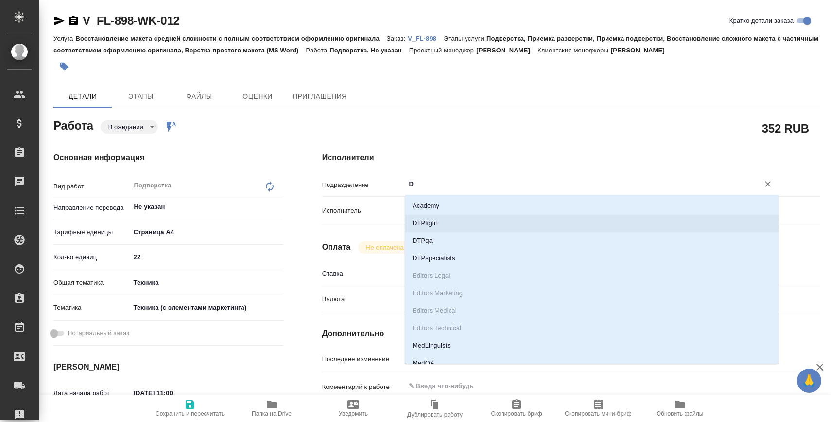
click at [423, 226] on li "DTPlight" at bounding box center [592, 224] width 374 height 18
type textarea "x"
type input "DTPlight"
type textarea "x"
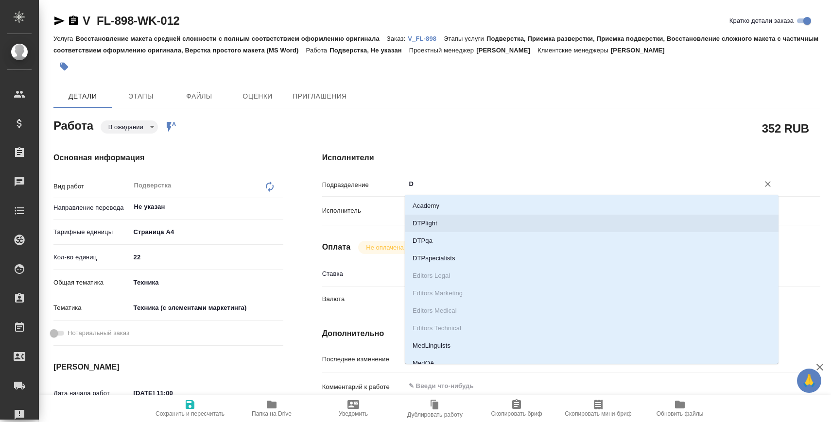
type textarea "x"
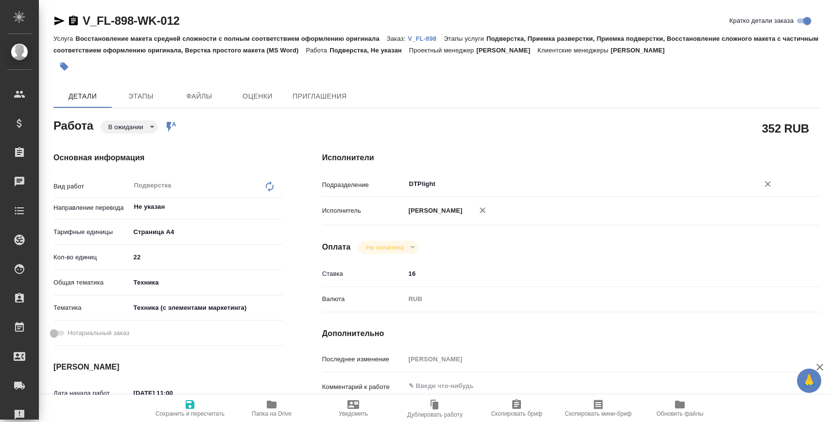
type textarea "x"
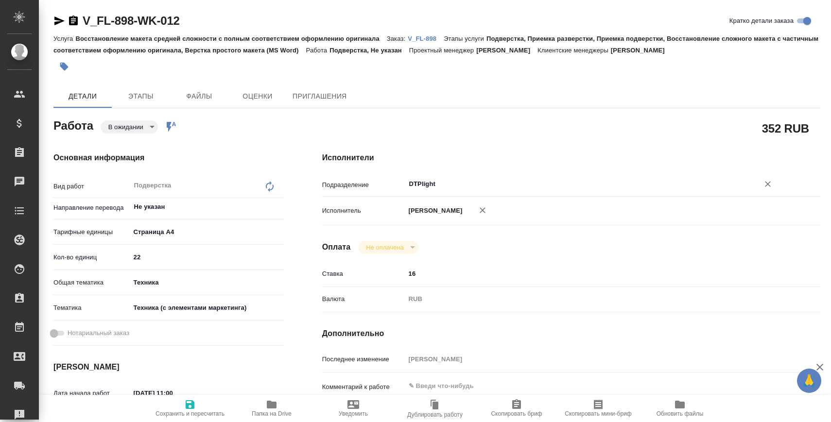
type input "DTPlight"
click at [192, 411] on span "Сохранить и пересчитать" at bounding box center [190, 414] width 69 height 7
type textarea "x"
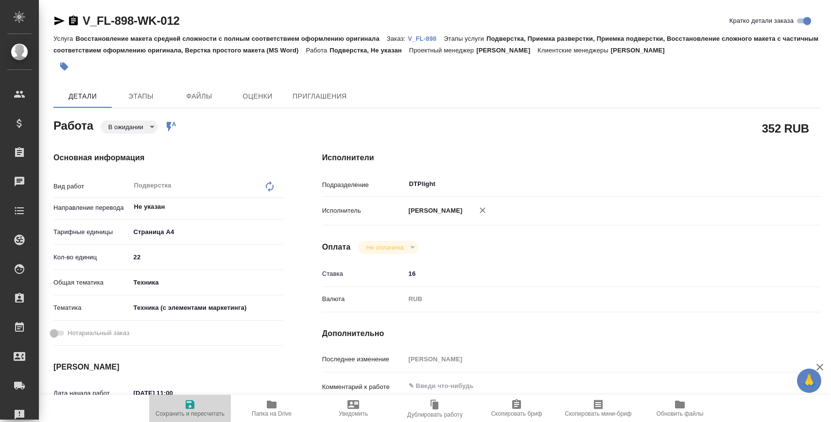
type textarea "x"
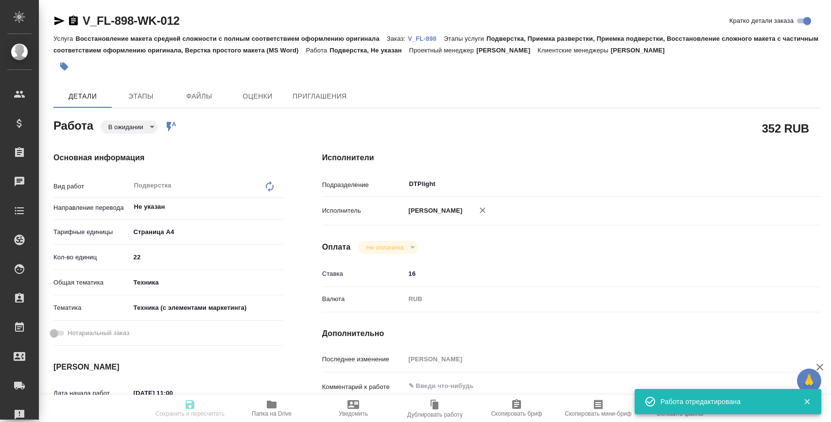
type textarea "x"
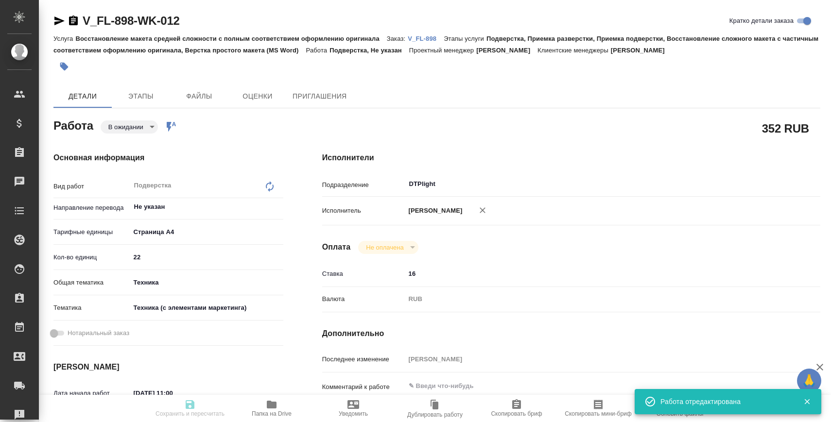
type input "pending"
type textarea "Подверстка"
type textarea "x"
type input "Не указан"
type input "5f036ec4e16dec2d6b59c8ff"
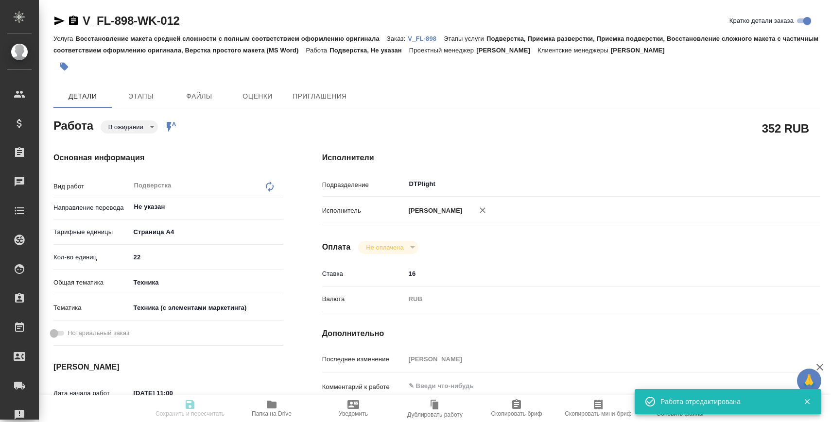
type input "22"
type input "tech"
type input "60014f8f4811385ea454c731"
type input "[DATE] 11:00"
type input "[DATE] 14:00"
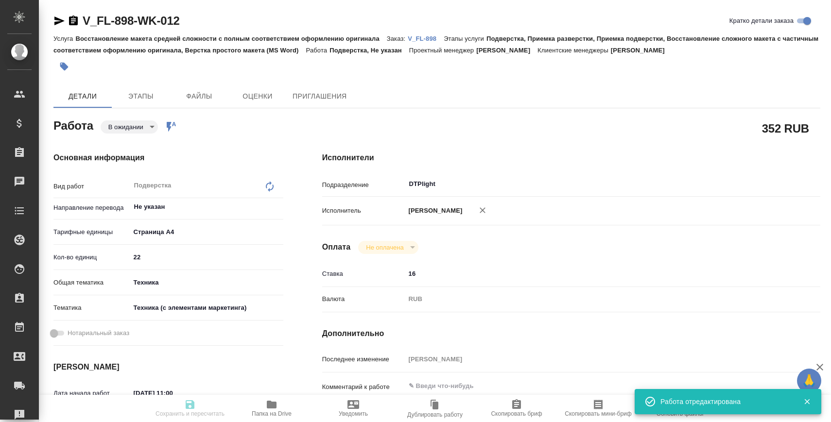
type input "[DATE] 14:00"
type input "DTPlight"
type input "notPayed"
type input "16"
type input "RUB"
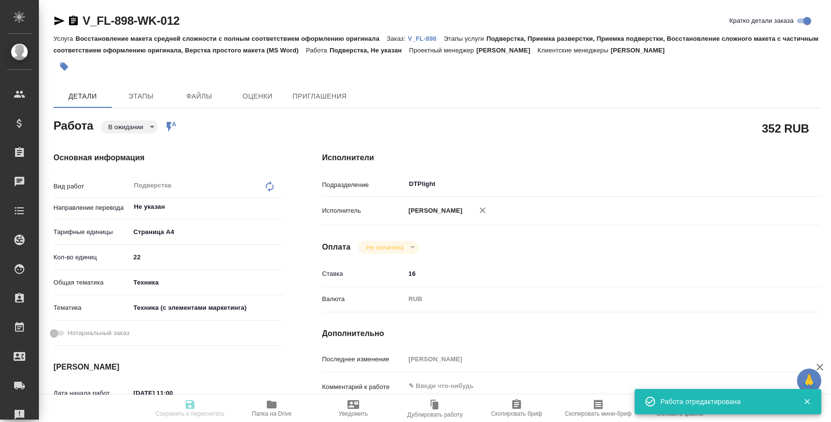
type input "[PERSON_NAME]"
type textarea "x"
type textarea "/Clients/FL_V/Orders/V_FL-898/DTP/V_FL-898-WK-012"
type textarea "x"
type input "V_FL-898"
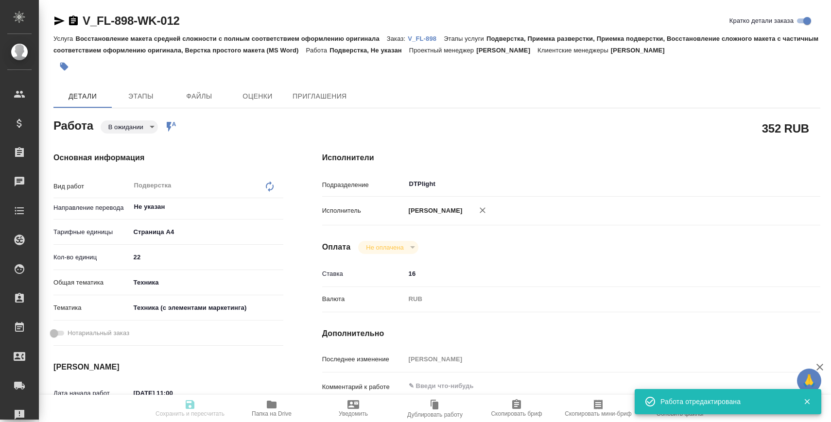
type input "Восстановление макета средней сложности с полным соответствием оформлению ориги…"
type input "Подверстка, Приемка разверстки, Приемка подверстки, Восстановление сложного мак…"
type input "[PERSON_NAME]"
type input "/Clients/FL_V/Orders/V_FL-898"
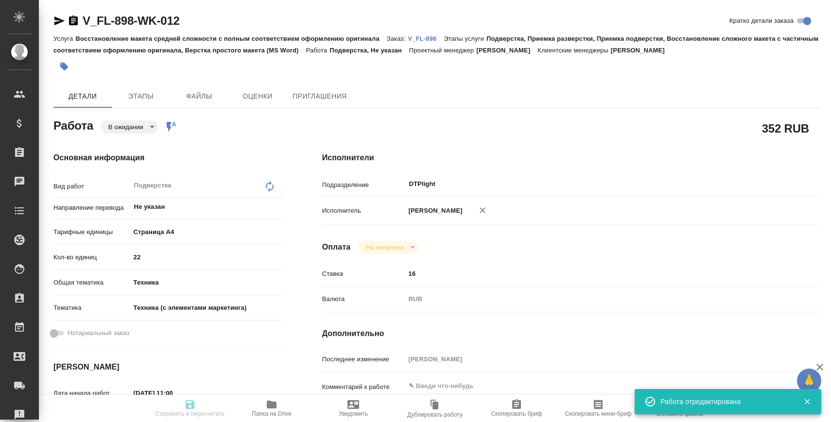
type textarea "x"
type textarea "клиент просит: Мне самое главное, чтобы ничего не упустили promosport tender te…"
type textarea "x"
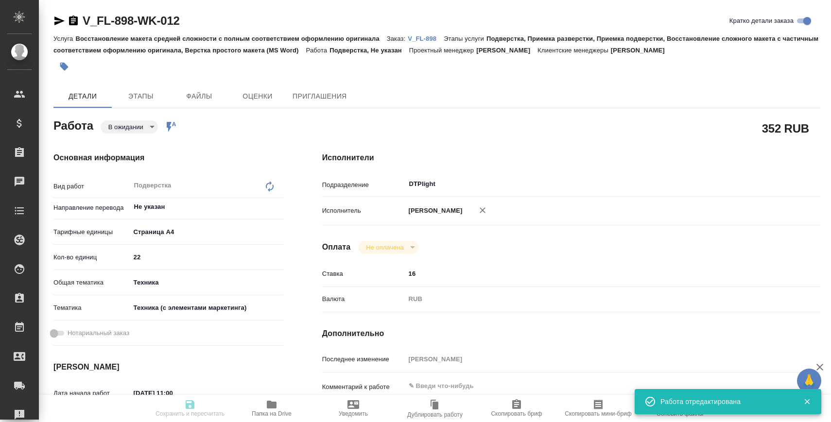
type textarea "x"
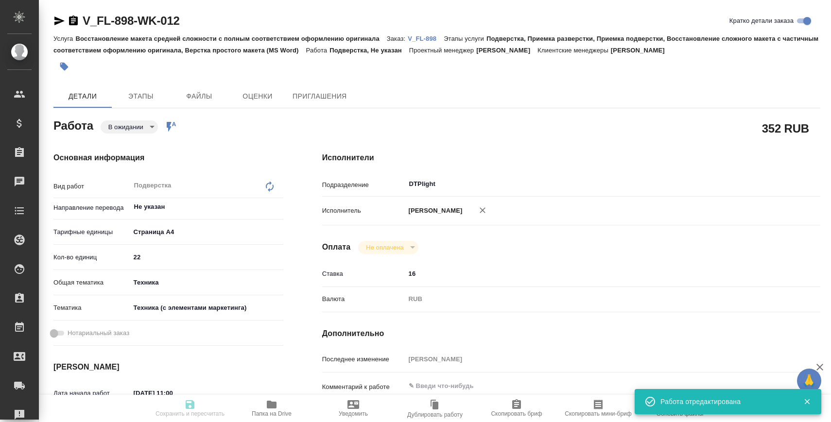
type textarea "x"
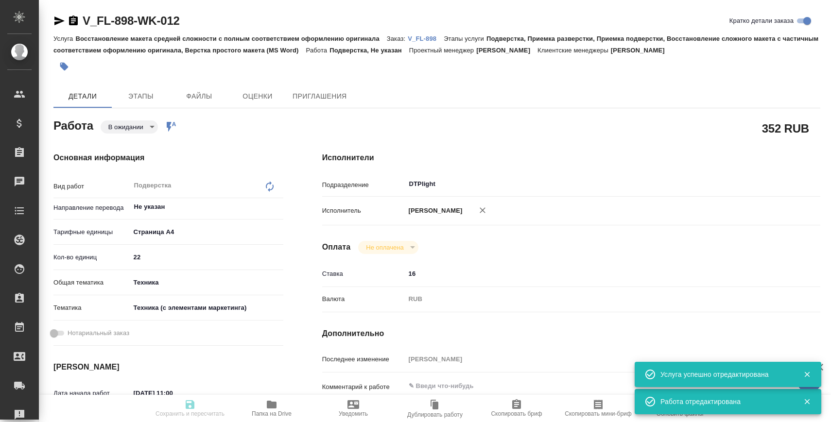
type textarea "x"
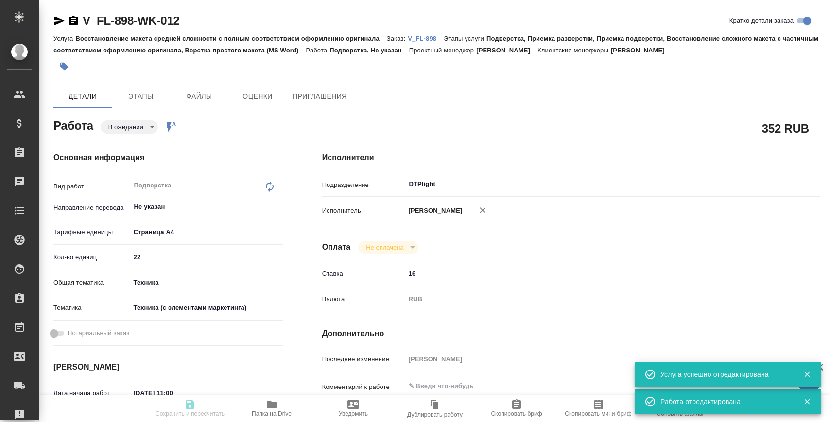
type textarea "x"
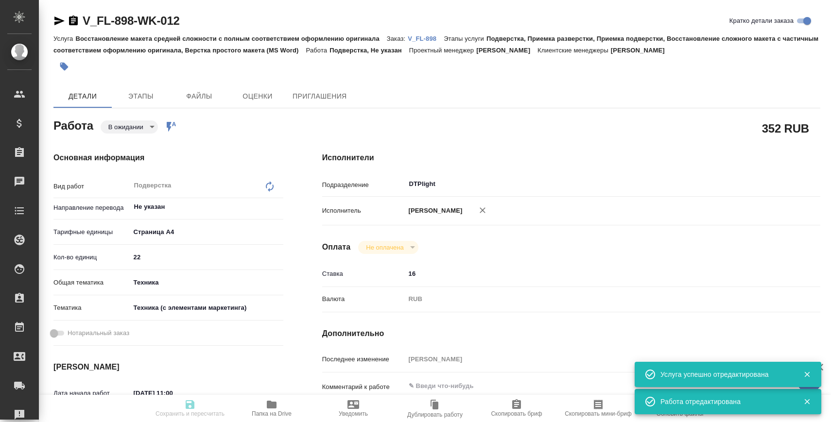
type textarea "x"
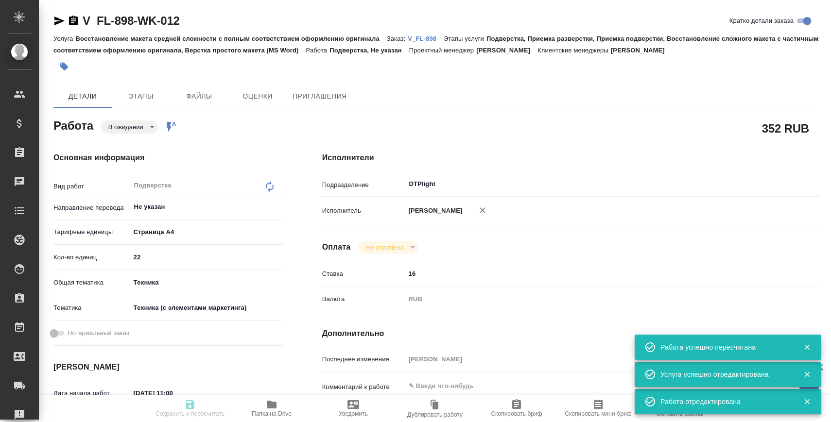
type input "pending"
type textarea "Подверстка"
type textarea "x"
type input "Не указан"
type input "5f036ec4e16dec2d6b59c8ff"
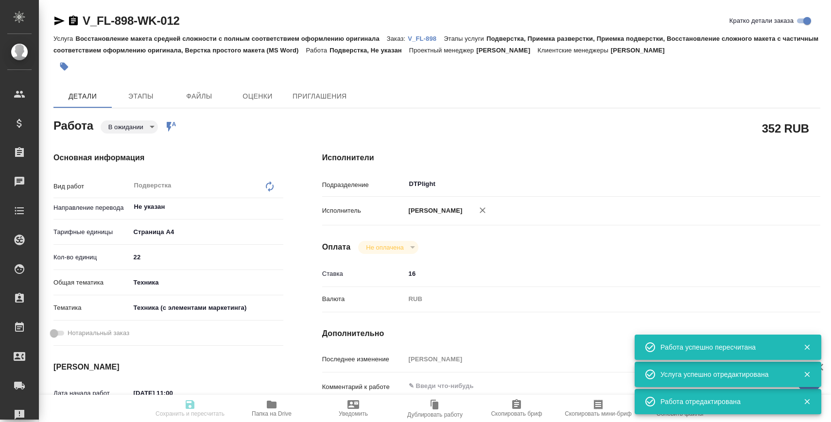
type input "22"
type input "tech"
type input "60014f8f4811385ea454c731"
type input "[DATE] 11:00"
type input "[DATE] 14:00"
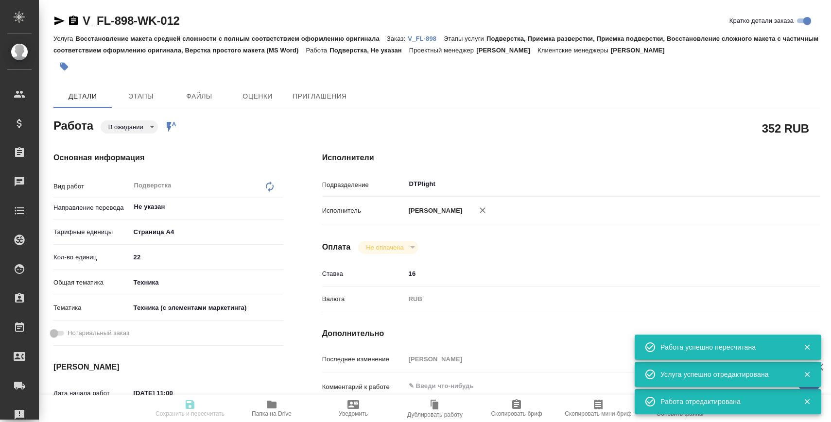
type input "[DATE] 14:00"
type input "DTPlight"
type input "notPayed"
type input "16"
type input "RUB"
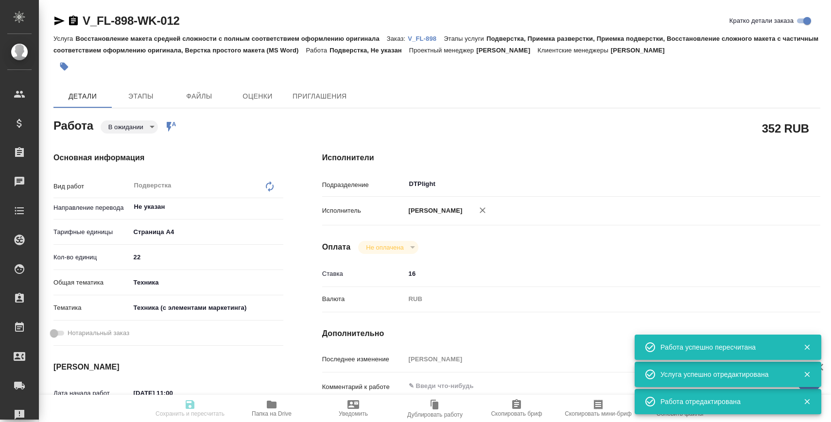
type input "[PERSON_NAME]"
type textarea "x"
type textarea "/Clients/FL_V/Orders/V_FL-898/DTP/V_FL-898-WK-012"
type textarea "x"
type input "V_FL-898"
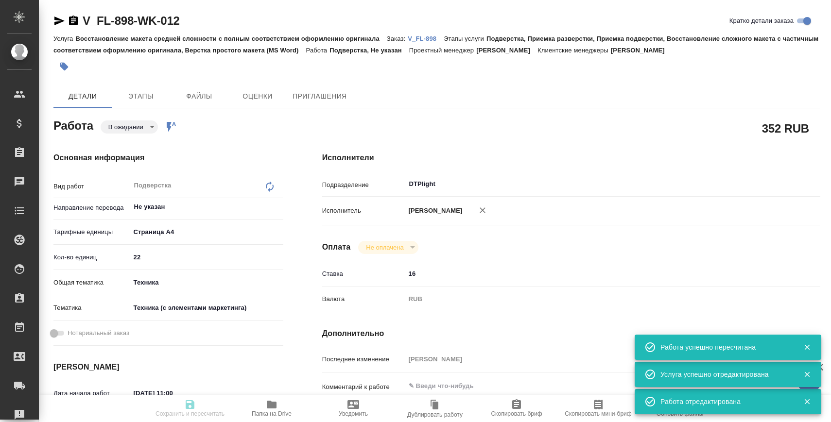
type input "Восстановление макета средней сложности с полным соответствием оформлению ориги…"
type input "Подверстка, Приемка разверстки, Приемка подверстки, Восстановление сложного мак…"
type input "[PERSON_NAME]"
type input "/Clients/FL_V/Orders/V_FL-898"
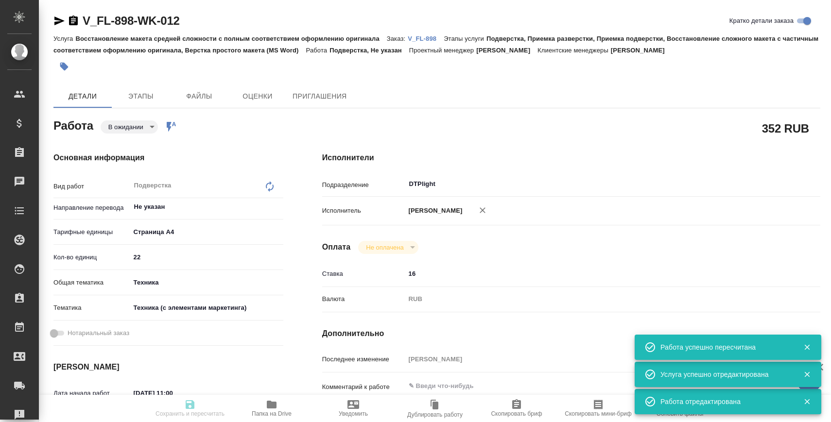
type textarea "x"
type textarea "клиент просит: Мне самое главное, чтобы ничего не упустили promosport tender te…"
type textarea "x"
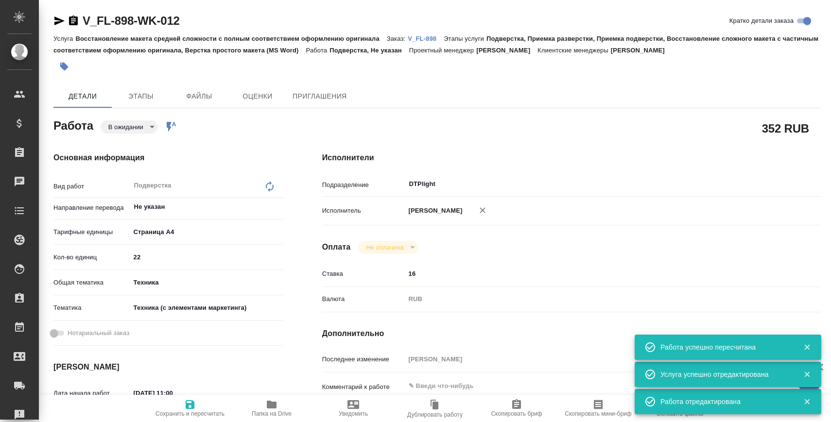
type textarea "x"
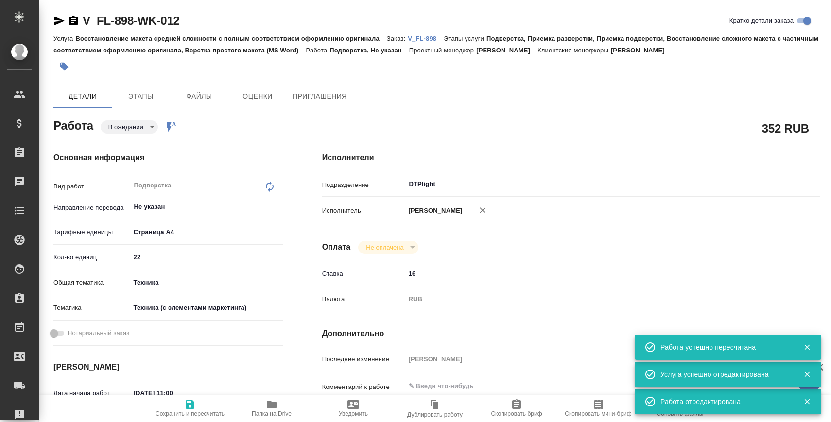
type textarea "x"
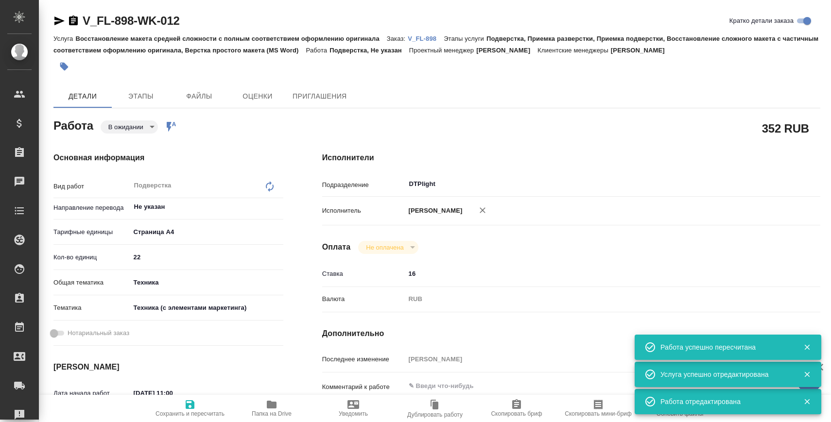
type textarea "x"
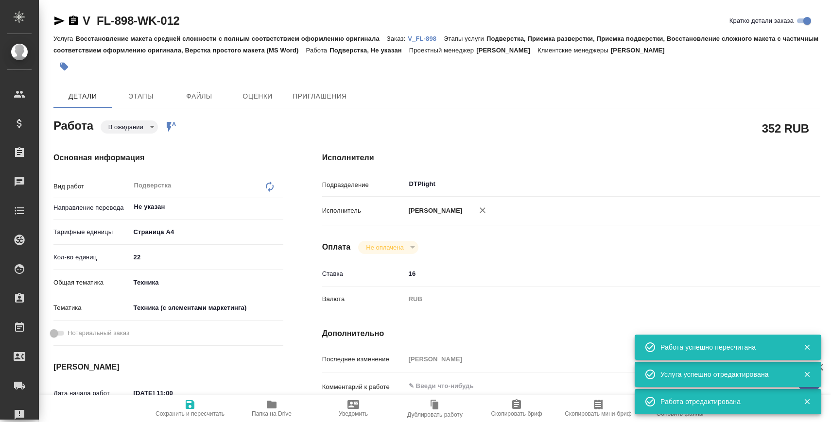
type textarea "x"
